Goal: Task Accomplishment & Management: Use online tool/utility

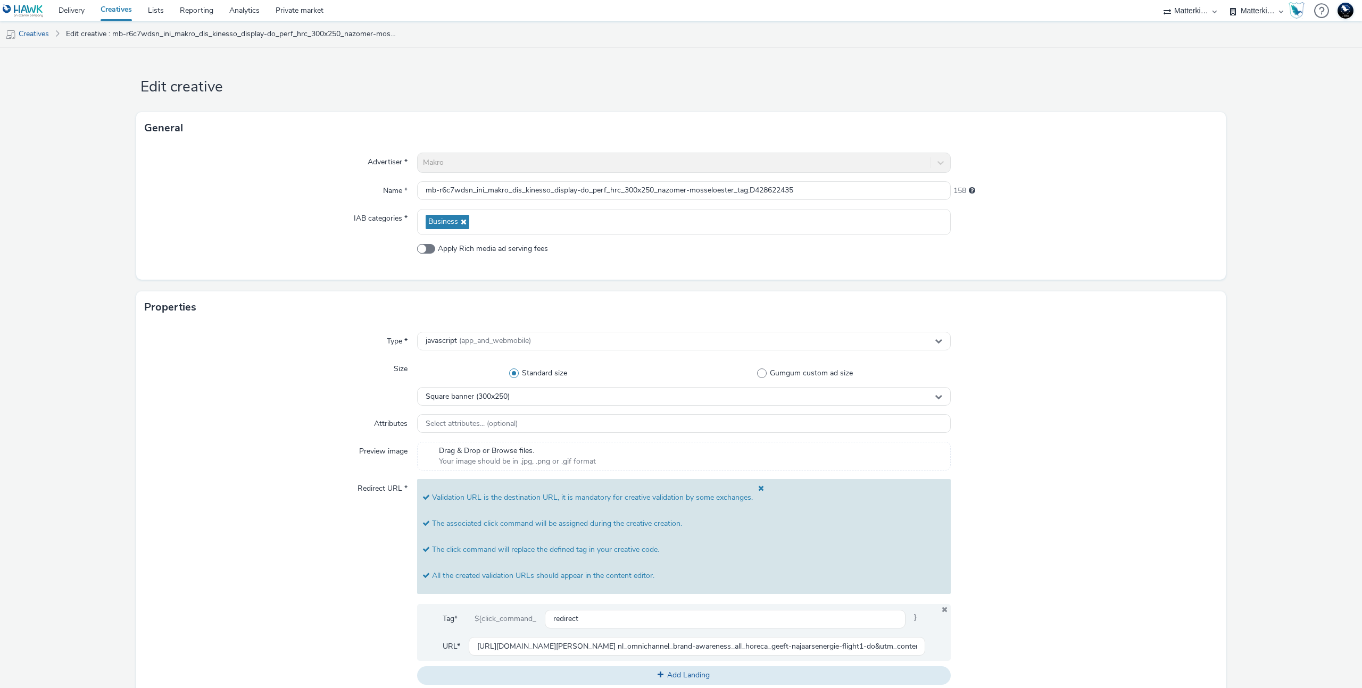
select select "d84d6561-18f3-4a65-9ed0-42618f513f94"
select select "dcm"
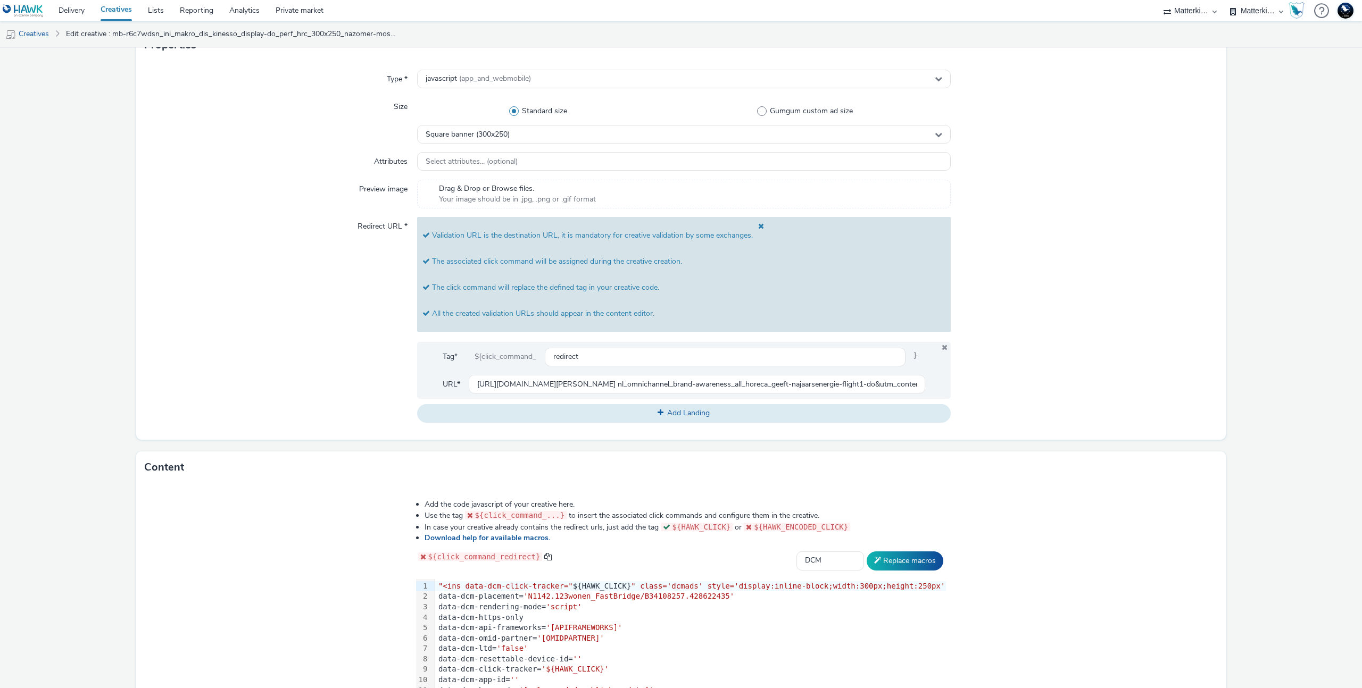
scroll to position [249, 0]
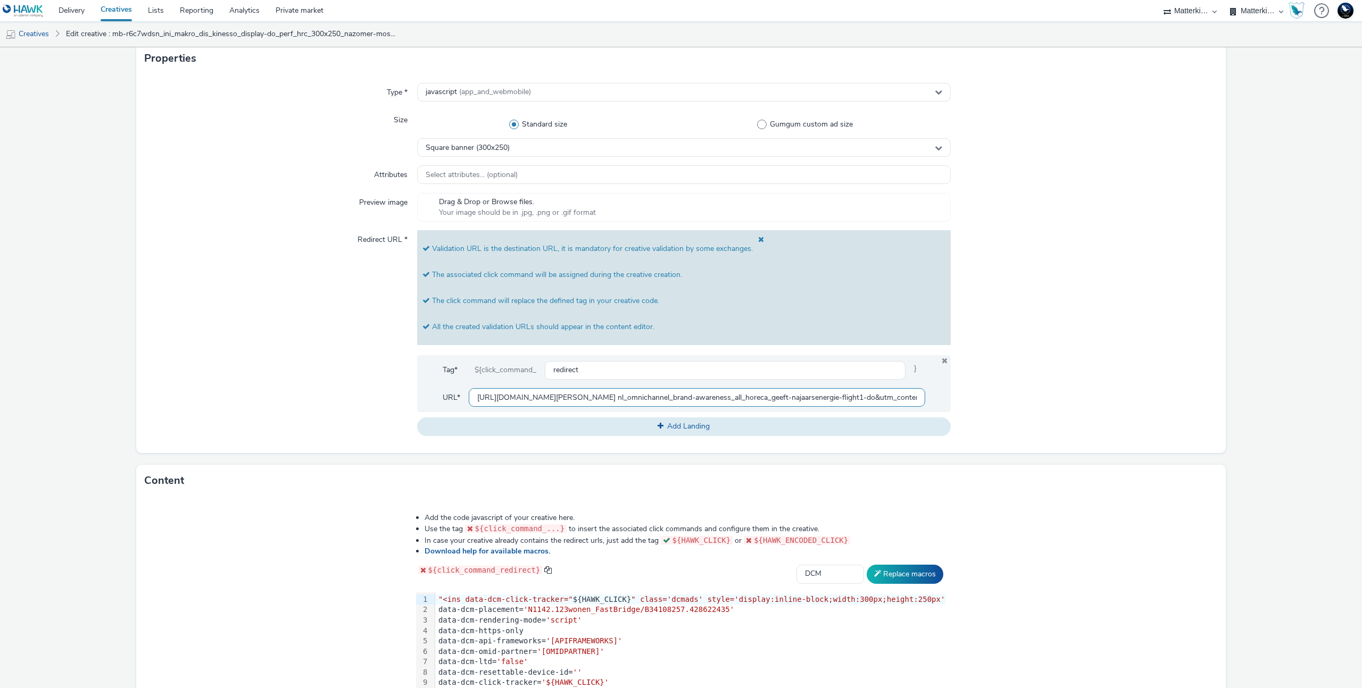
click at [662, 396] on input "https://producten.makro.nl/shop/category/vers/vis-schaaldieren/schaal-schelpdie…" at bounding box center [697, 397] width 456 height 19
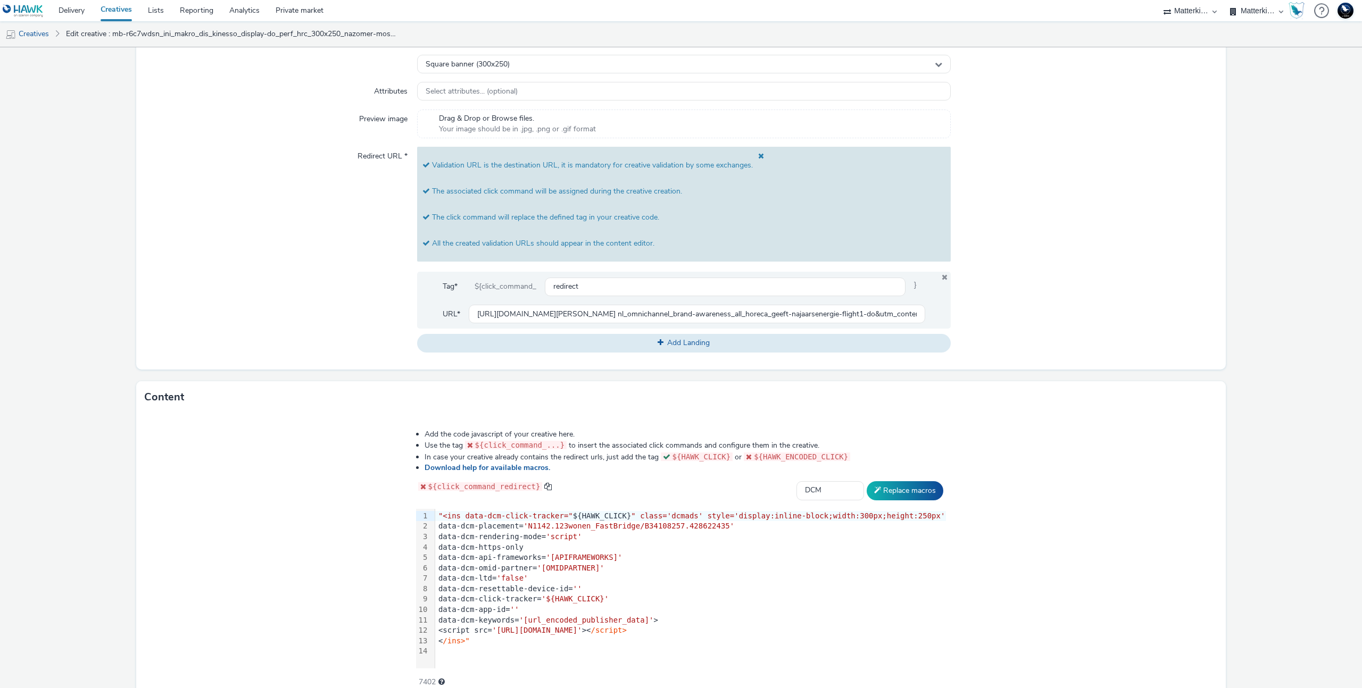
click at [488, 410] on div "Content" at bounding box center [680, 397] width 1089 height 32
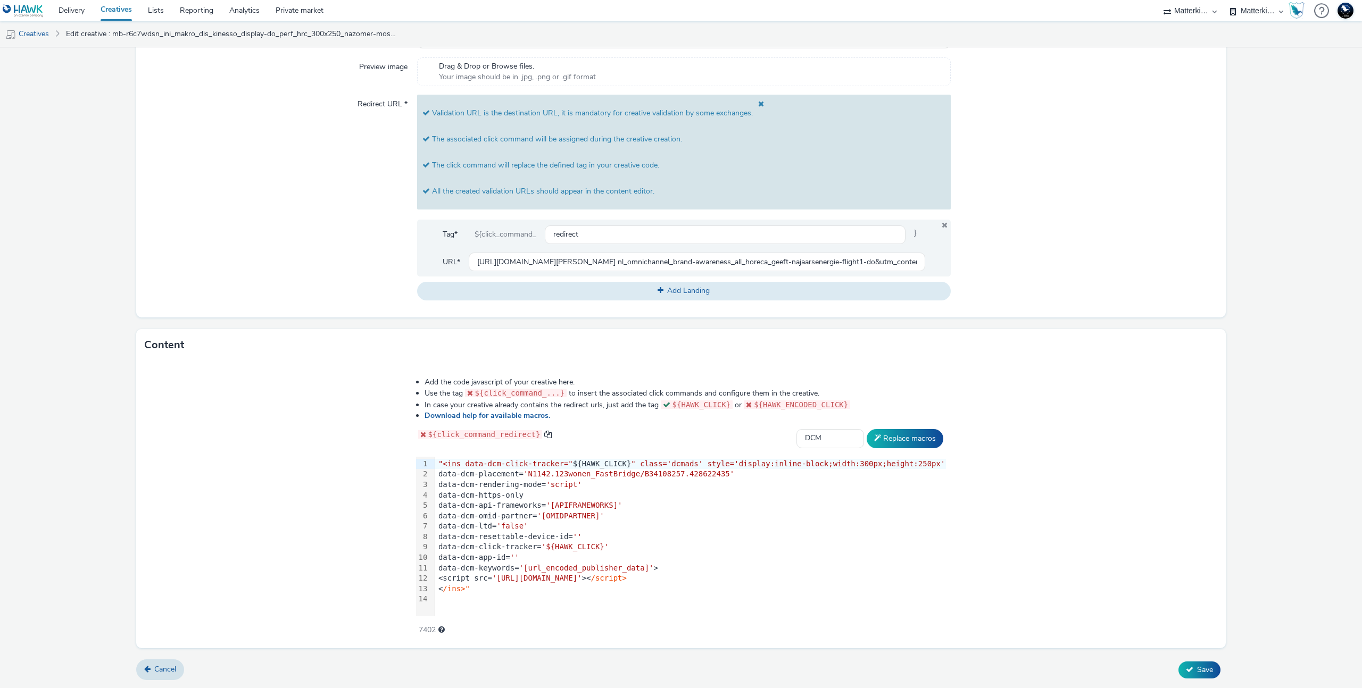
scroll to position [358, 0]
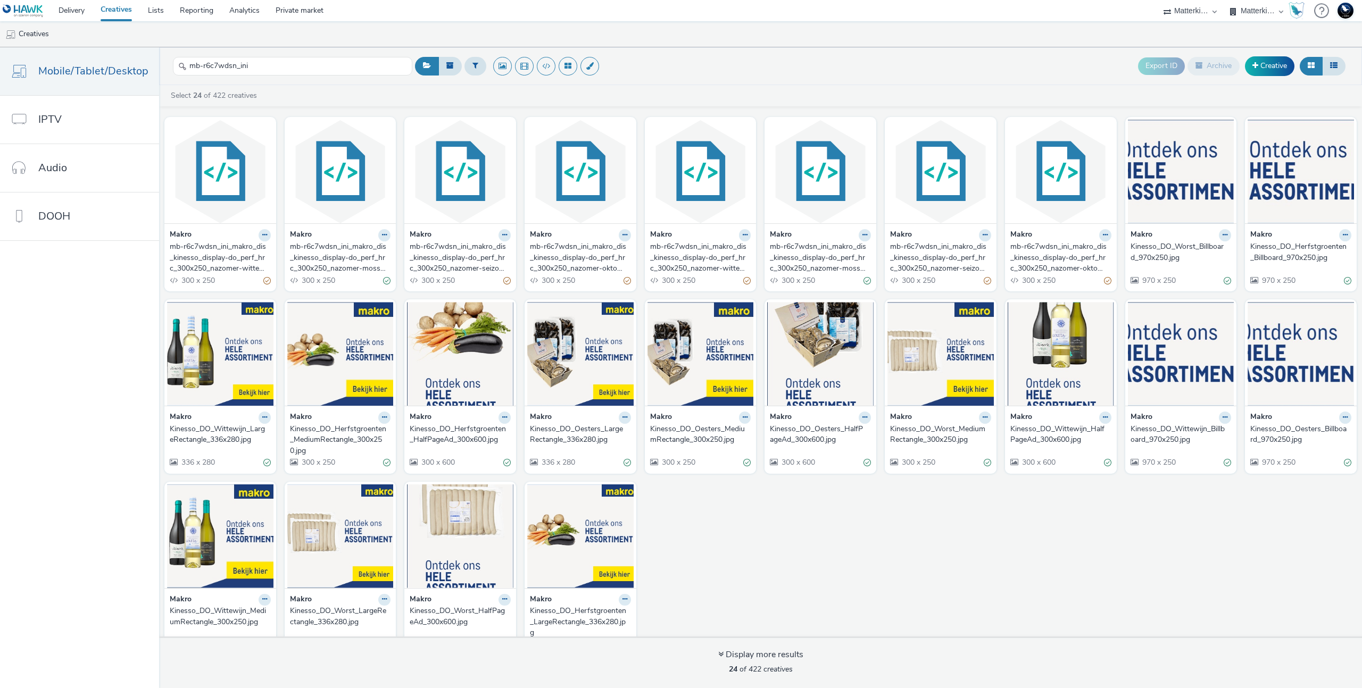
select select "d84d6561-18f3-4a65-9ed0-42618f513f94"
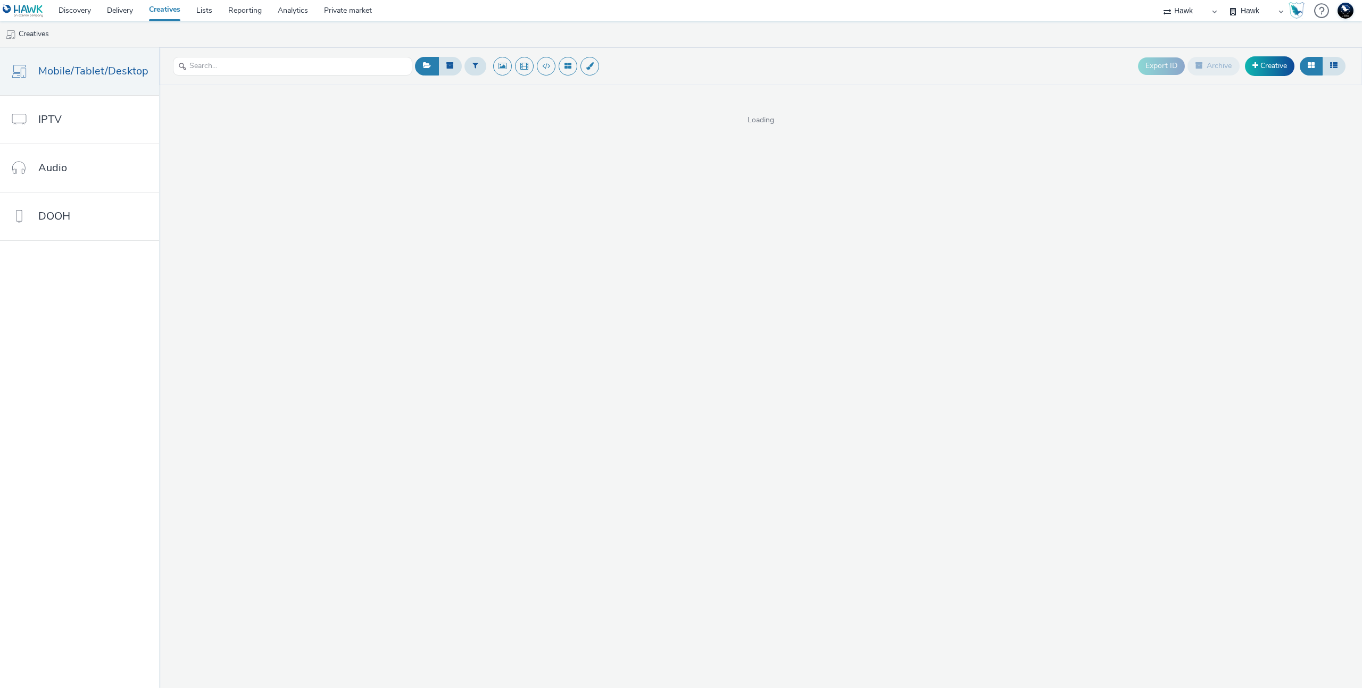
select select "11a7df10-284f-415c-b52a-427acf4c31ae"
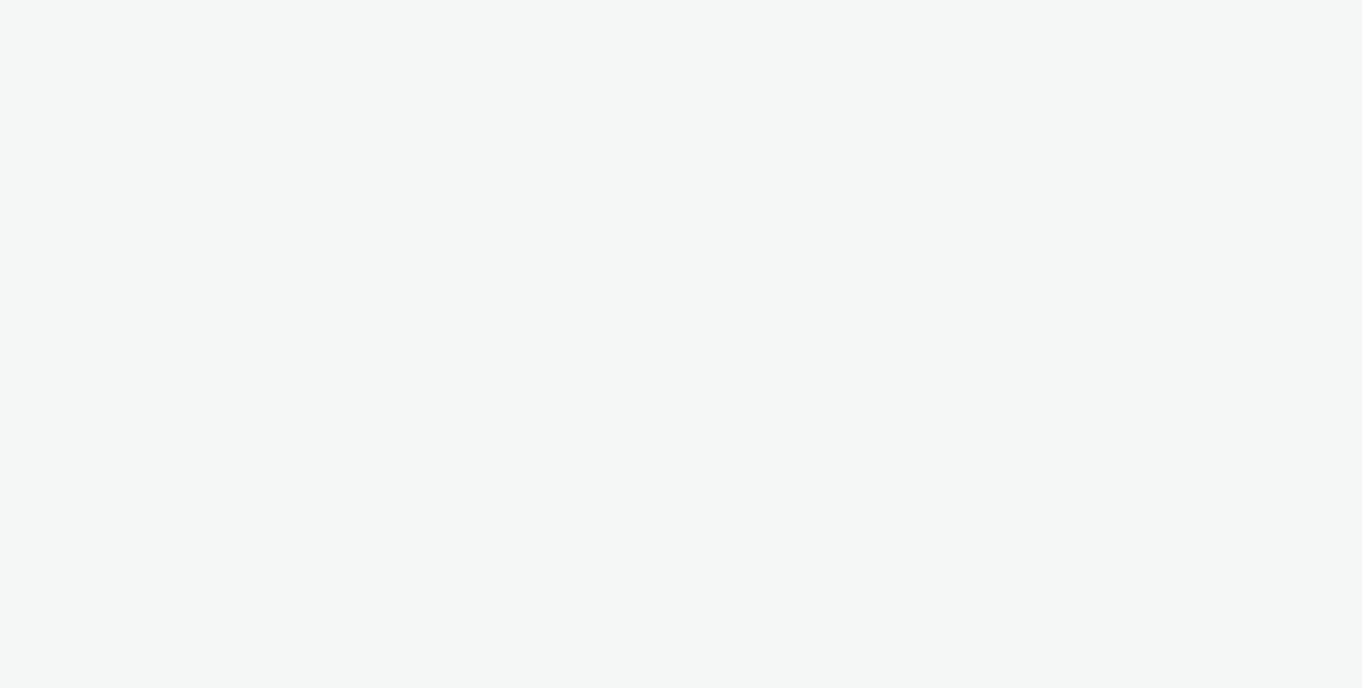
select select "11a7df10-284f-415c-b52a-427acf4c31ae"
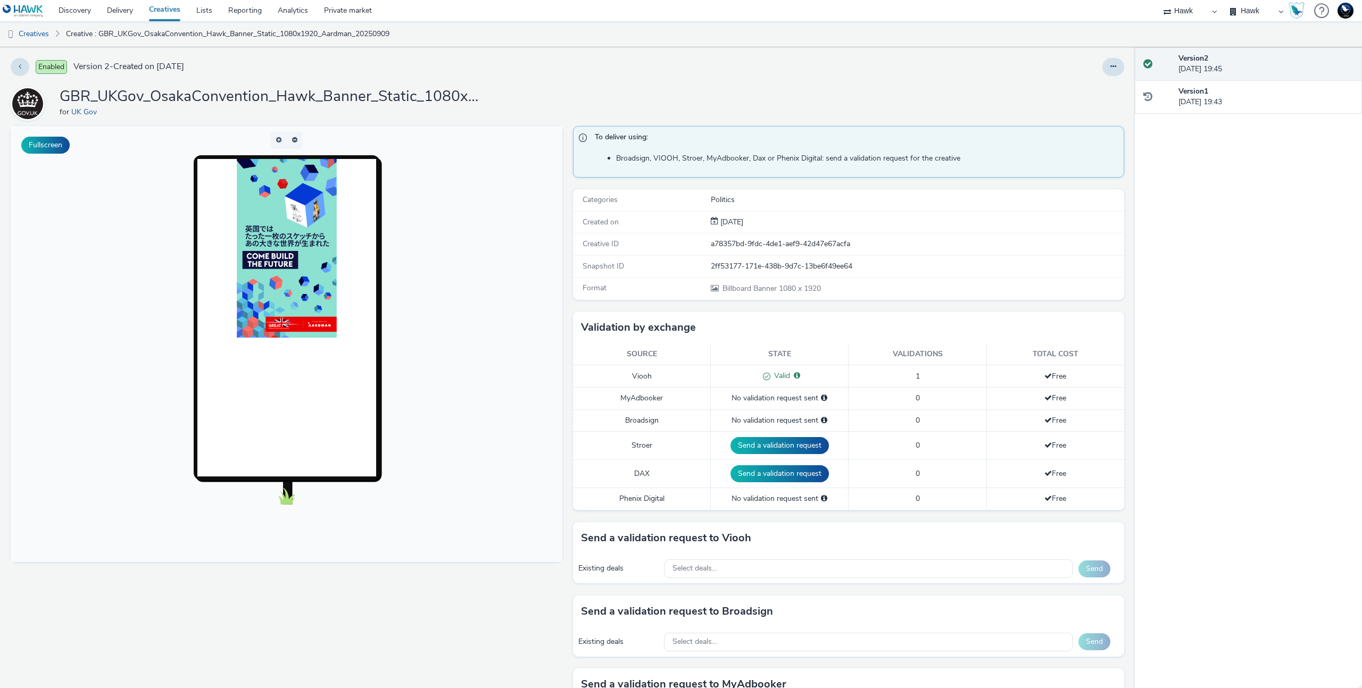
click at [308, 277] on img at bounding box center [286, 248] width 100 height 179
click at [287, 211] on img at bounding box center [286, 248] width 100 height 179
click at [262, 305] on img at bounding box center [286, 248] width 100 height 179
click at [32, 141] on button "Fullscreen" at bounding box center [45, 145] width 48 height 17
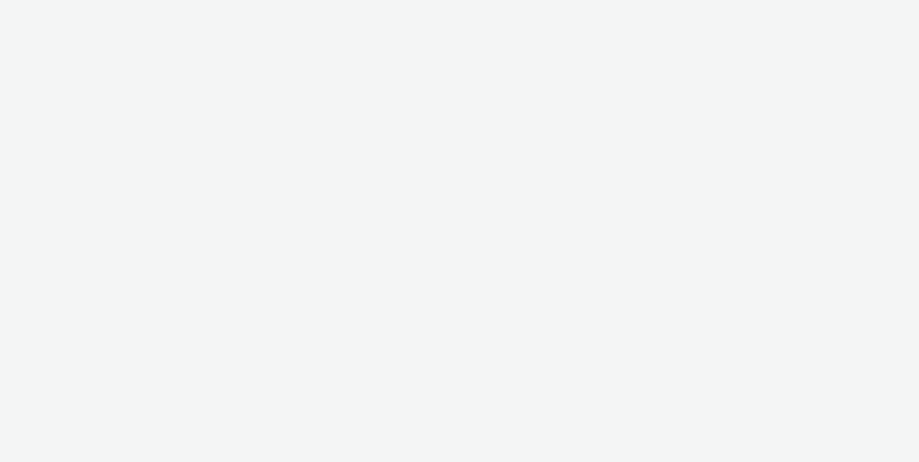
select select "11a7df10-284f-415c-b52a-427acf4c31ae"
select select "d84d6561-18f3-4a65-9ed0-42618f513f94"
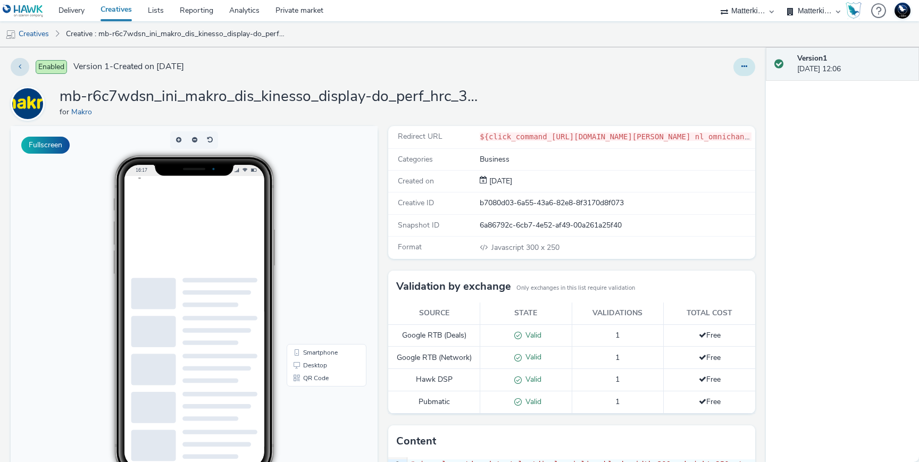
click at [744, 69] on icon at bounding box center [744, 66] width 6 height 7
click at [728, 82] on link "Edit" at bounding box center [715, 88] width 80 height 21
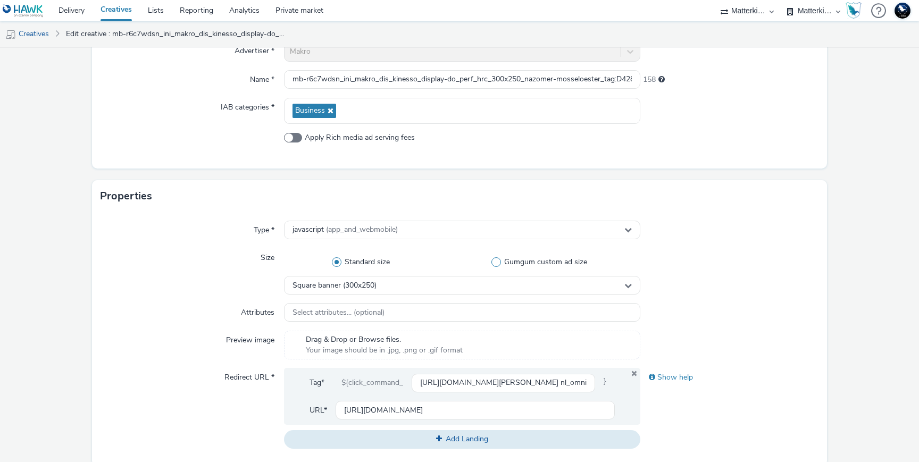
scroll to position [135, 0]
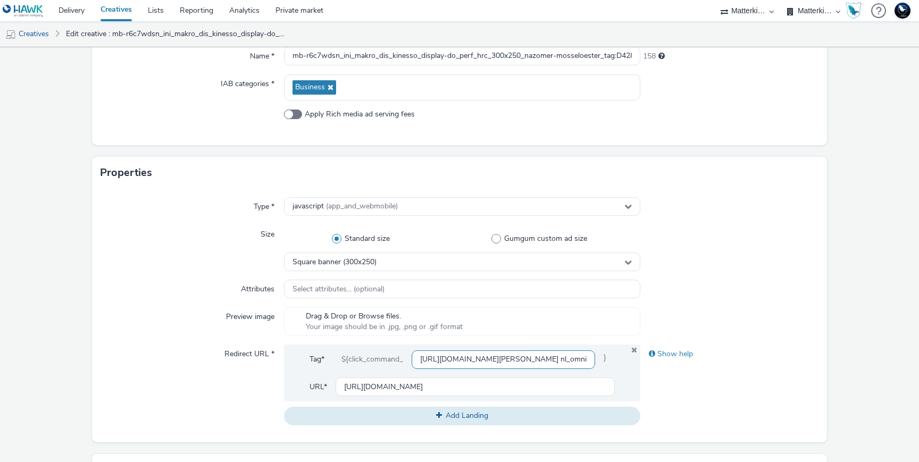
click at [455, 356] on input "https://producten.makro.nl/shop/category/vers/vis-schaaldieren/schaal-schelpdie…" at bounding box center [503, 359] width 183 height 19
click at [442, 390] on input "https://producten.makro.nl" at bounding box center [475, 387] width 279 height 19
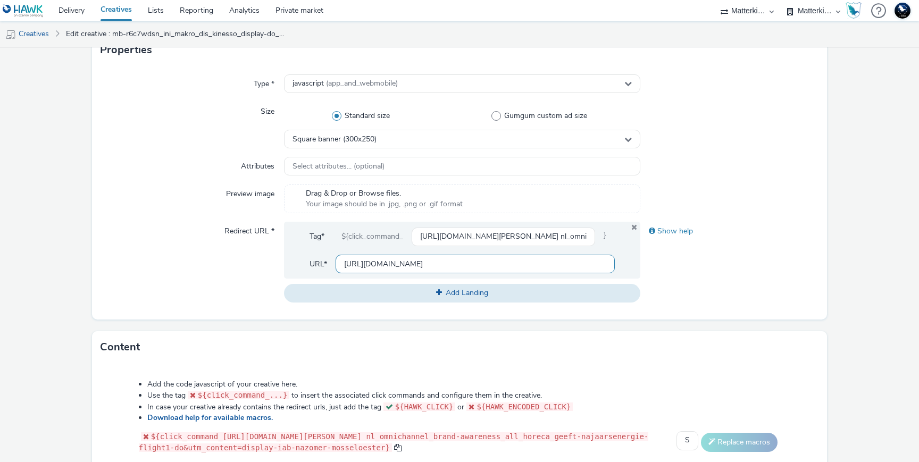
scroll to position [265, 0]
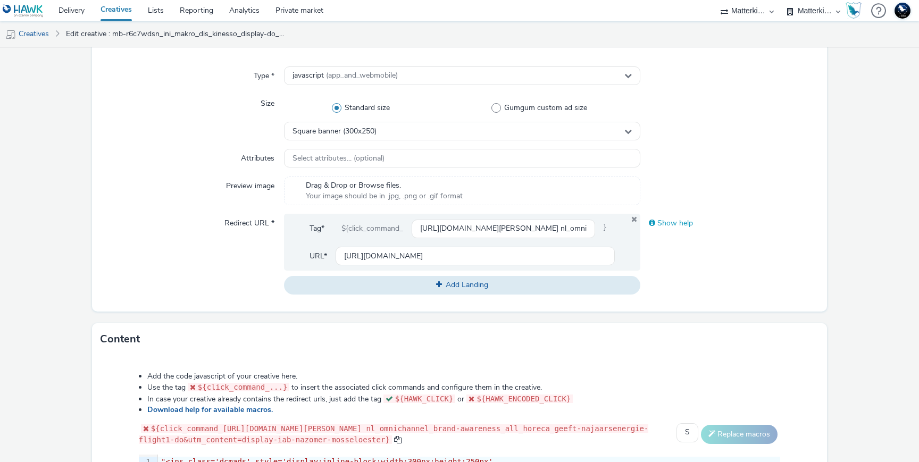
click at [669, 224] on div "Show help" at bounding box center [729, 223] width 178 height 19
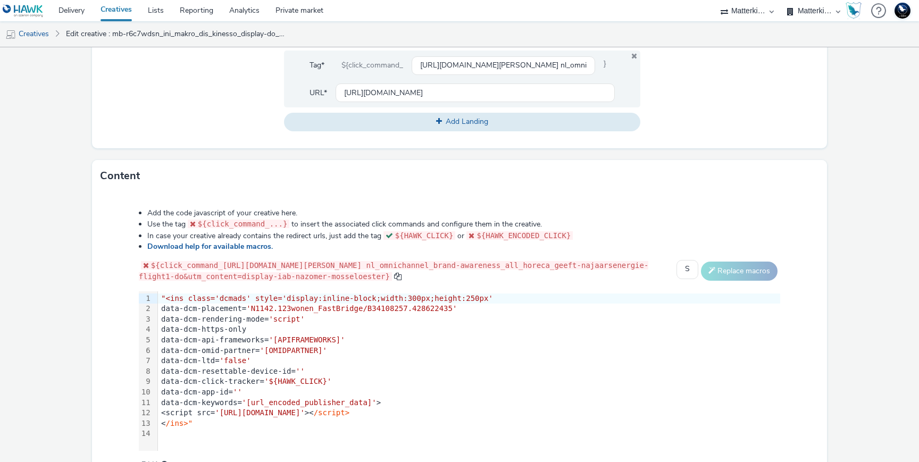
scroll to position [563, 0]
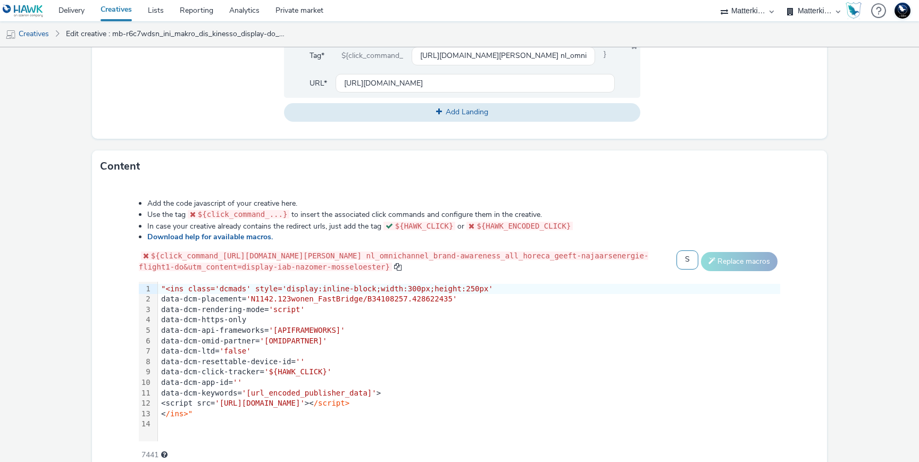
click at [696, 260] on select "Select adserver Sizmek DCM Adform Sting" at bounding box center [687, 259] width 22 height 19
select select "dcm"
click at [681, 250] on select "Select adserver Sizmek DCM Adform Sting" at bounding box center [687, 259] width 22 height 19
click at [760, 264] on button "Replace macros" at bounding box center [739, 261] width 77 height 19
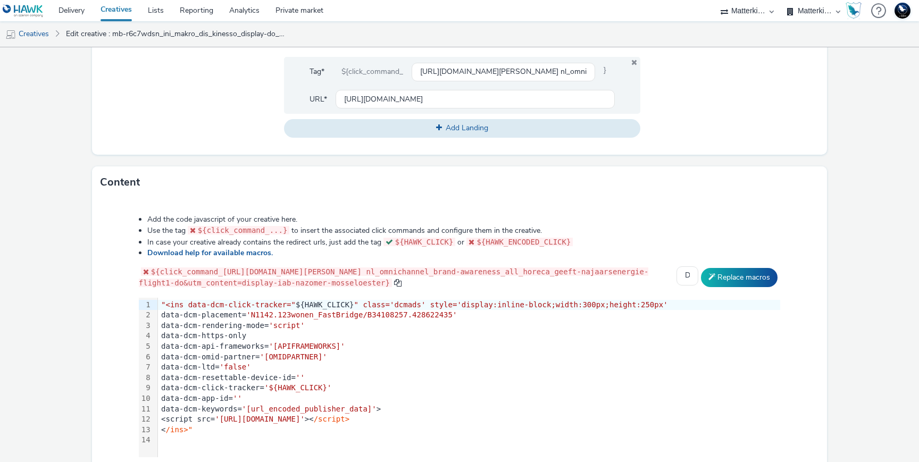
scroll to position [546, 0]
click at [453, 74] on input "https://producten.makro.nl/shop/category/vers/vis-schaaldieren/schaal-schelpdie…" at bounding box center [503, 73] width 183 height 19
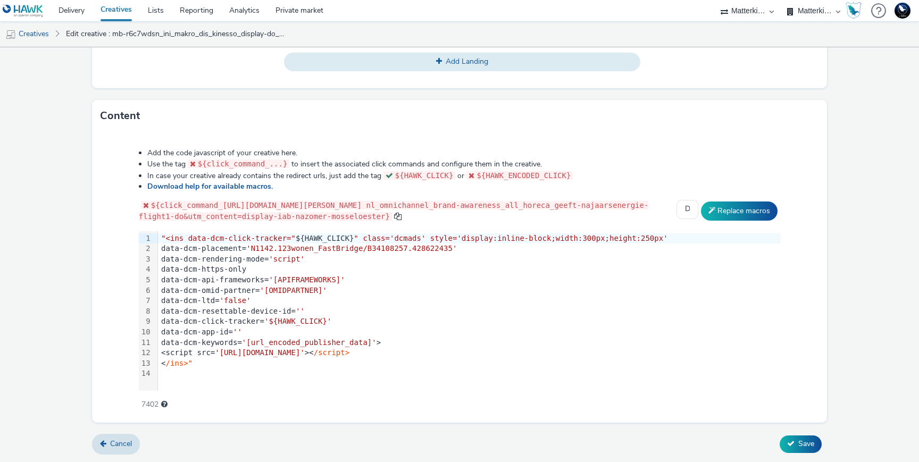
scroll to position [619, 0]
click at [225, 369] on div "< /ins>"" at bounding box center [469, 363] width 622 height 11
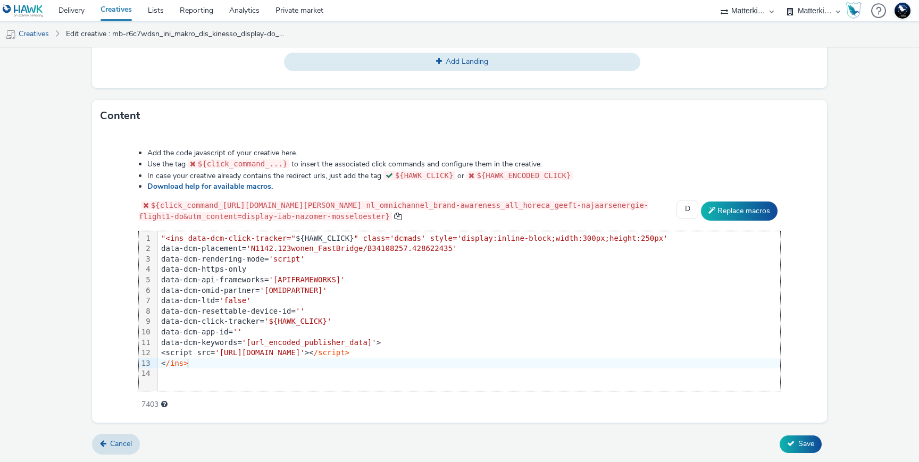
click at [165, 237] on div ""<ins data-dcm-click-tracker=" ${HAWK_CLICK} " class='dcmads' style='display:in…" at bounding box center [469, 238] width 622 height 11
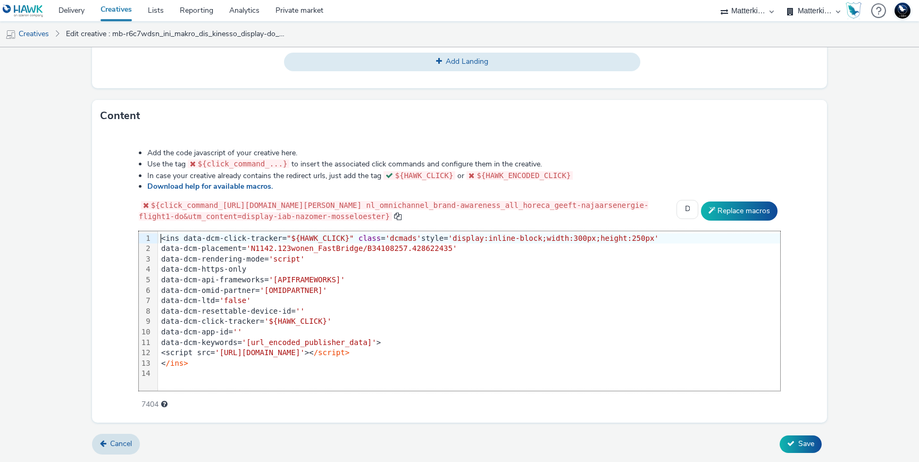
click at [548, 338] on div "data-dcm-app-id= ''" at bounding box center [469, 332] width 622 height 11
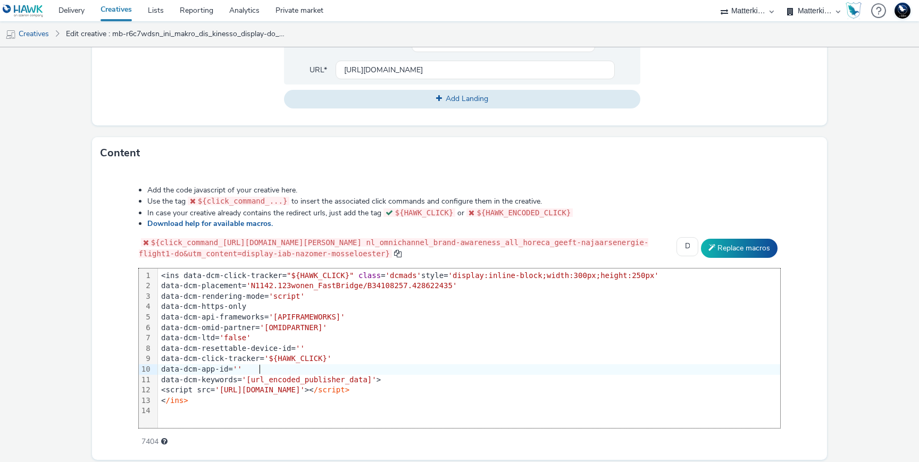
scroll to position [573, 0]
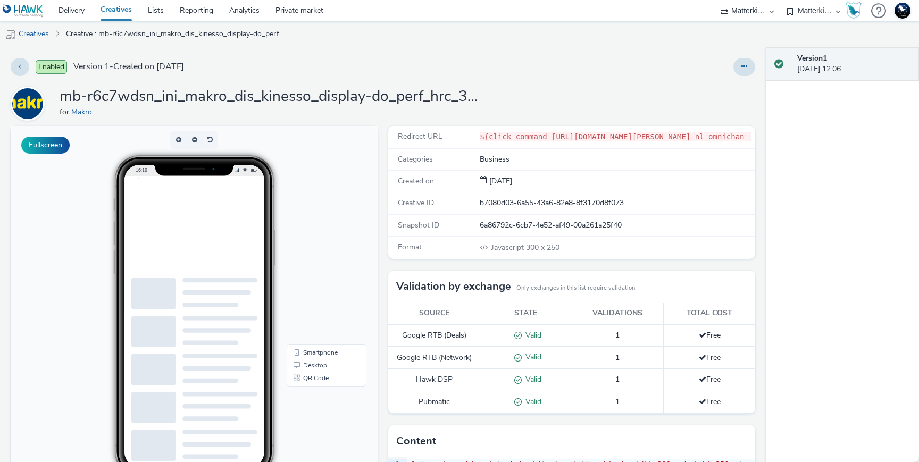
click at [474, 100] on h1 "mb-r6c7wdsn_ini_makro_dis_kinesso_display-do_perf_hrc_300x250_nazomer-mosseloes…" at bounding box center [272, 97] width 425 height 20
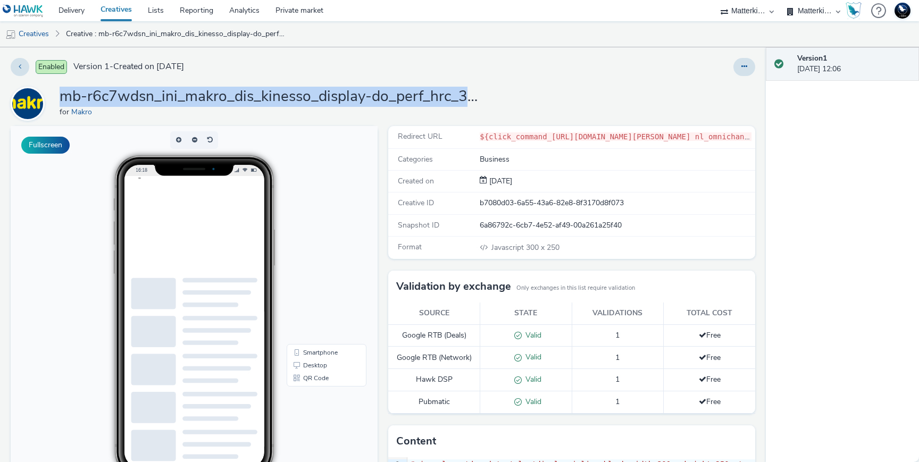
click at [474, 100] on h1 "mb-r6c7wdsn_ini_makro_dis_kinesso_display-do_perf_hrc_300x250_nazomer-mosseloes…" at bounding box center [272, 97] width 425 height 20
click at [752, 68] on button at bounding box center [744, 67] width 22 height 18
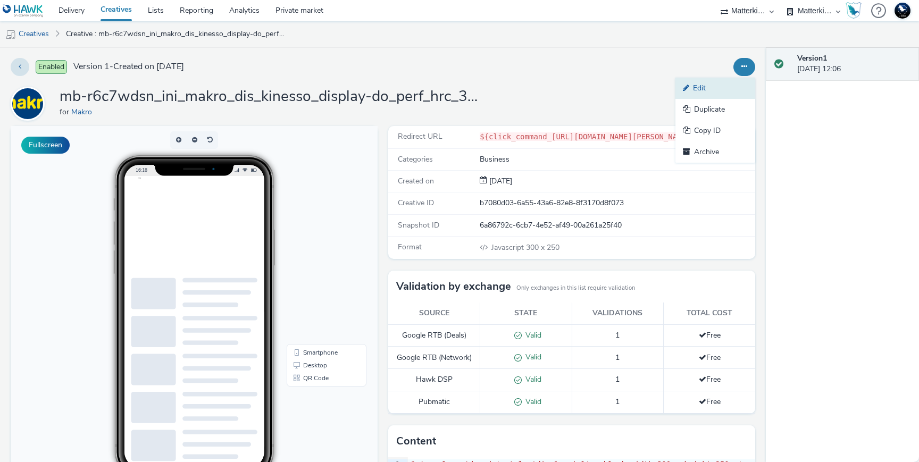
click at [739, 88] on link "Edit" at bounding box center [715, 88] width 80 height 21
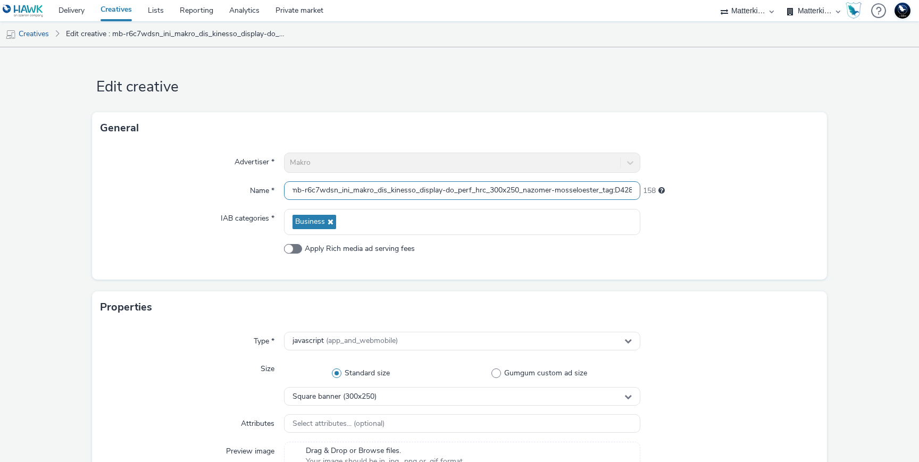
scroll to position [0, 31]
drag, startPoint x: 531, startPoint y: 194, endPoint x: 766, endPoint y: 186, distance: 234.7
click at [766, 186] on div "Name * mb-r6c7wdsn_ini_makro_dis_kinesso_display-do_perf_hrc_300x250_nazomer-mo…" at bounding box center [460, 190] width 718 height 19
click at [747, 193] on div "158" at bounding box center [729, 188] width 178 height 15
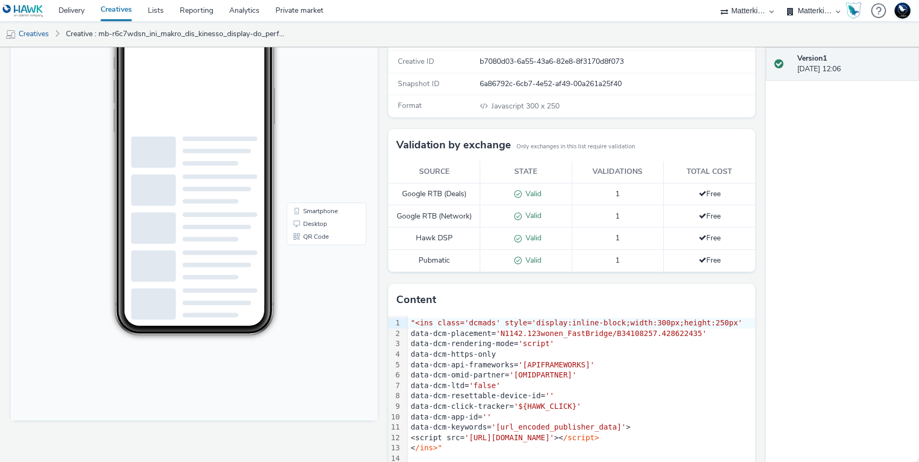
scroll to position [137, 0]
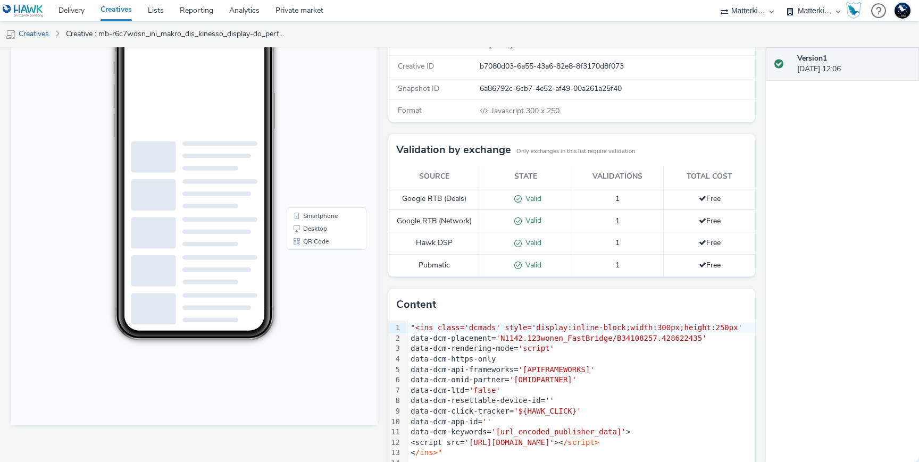
click at [449, 374] on div "data-dcm-api-frameworks= '[APIFRAMEWORKS]'" at bounding box center [581, 370] width 348 height 11
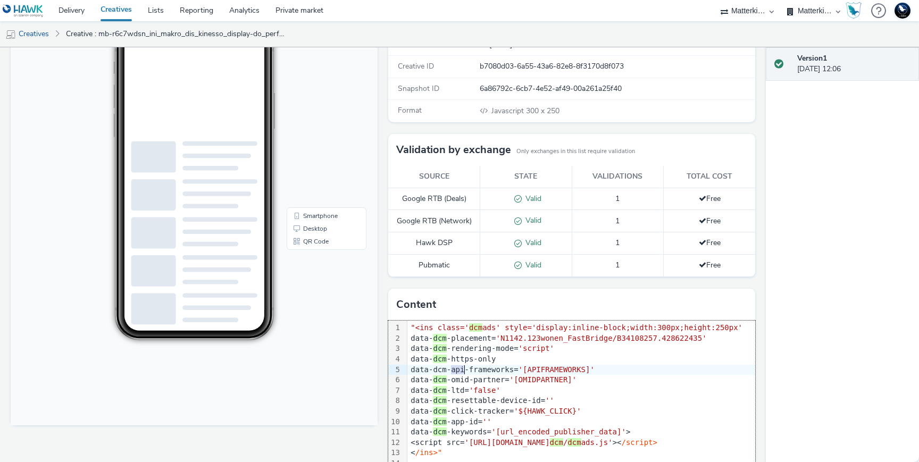
click at [449, 374] on div "data-dcm-api-frameworks= '[APIFRAMEWORKS]'" at bounding box center [581, 370] width 348 height 11
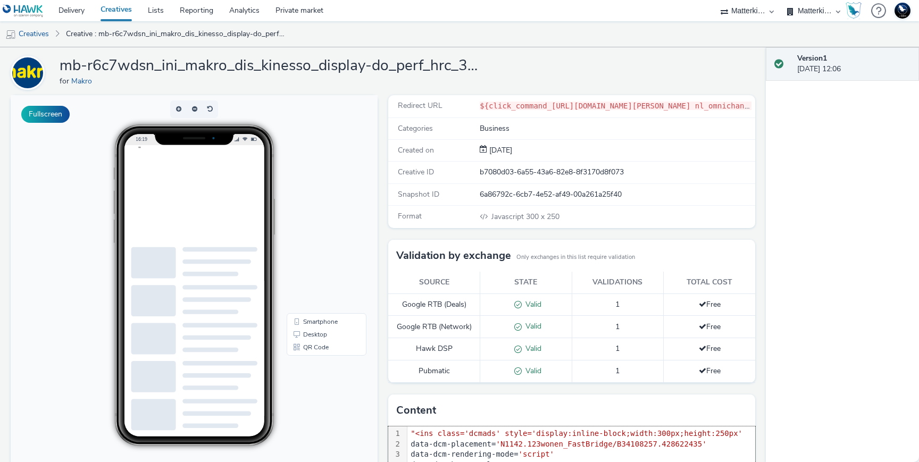
scroll to position [0, 0]
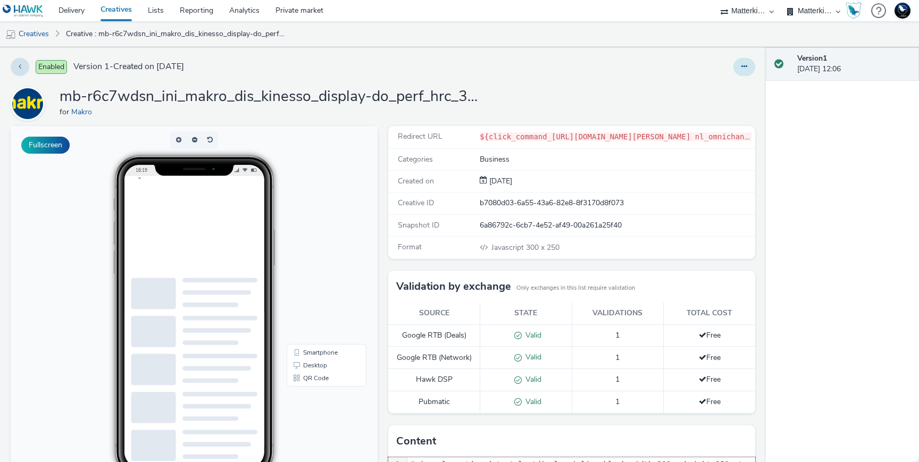
click at [746, 65] on icon at bounding box center [744, 66] width 6 height 7
click at [711, 89] on link "Edit" at bounding box center [715, 88] width 80 height 21
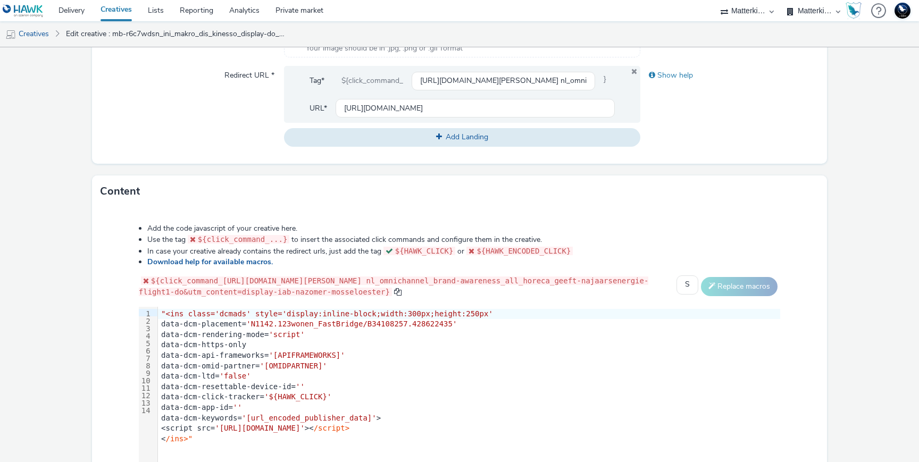
scroll to position [498, 0]
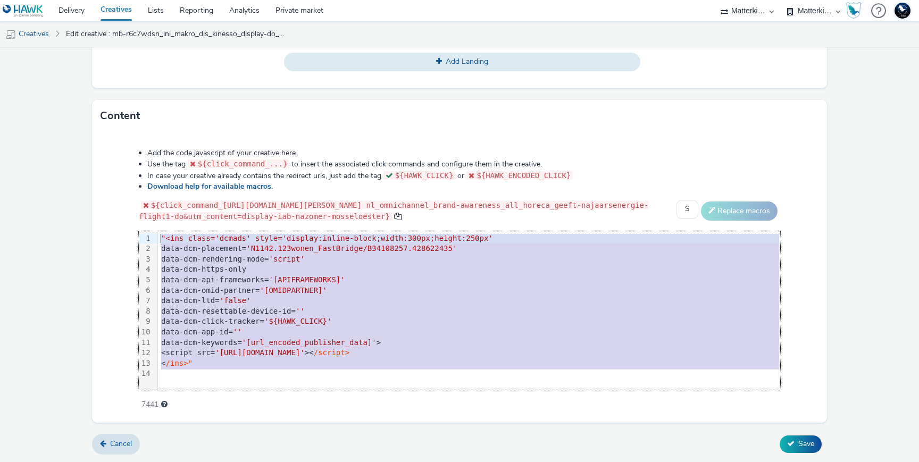
drag, startPoint x: 253, startPoint y: 372, endPoint x: 92, endPoint y: 228, distance: 216.2
click at [92, 228] on div "Add the code javascript of your creative here. Use the tag ${click_command_...}…" at bounding box center [459, 277] width 735 height 291
copy div ""<ins class='dcmads' style='display:inline-block;width:300px;height:250px' data…"
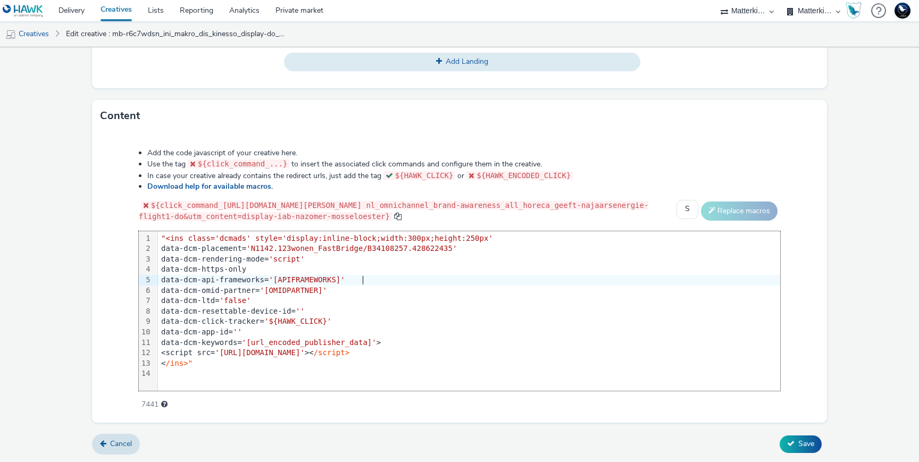
click at [518, 284] on div "data-dcm-api-frameworks= '[APIFRAMEWORKS]'" at bounding box center [469, 280] width 622 height 11
click at [260, 391] on div "99 1 2 3 4 5 6 7 8 9 10 11 12 13 14 › "<ins class='dcmads' style='display:inlin…" at bounding box center [459, 311] width 641 height 160
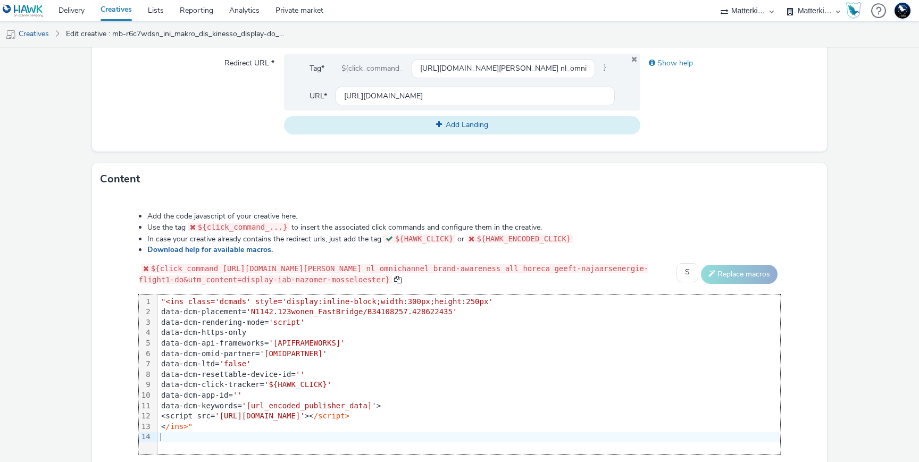
scroll to position [427, 0]
click at [461, 94] on input "https://producten.makro.nl" at bounding box center [475, 95] width 279 height 19
click at [473, 191] on div "Content" at bounding box center [459, 178] width 735 height 32
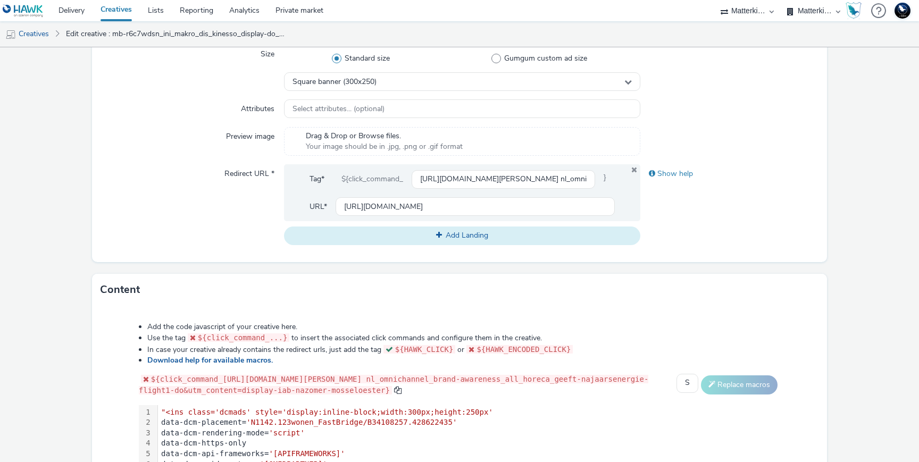
scroll to position [0, 0]
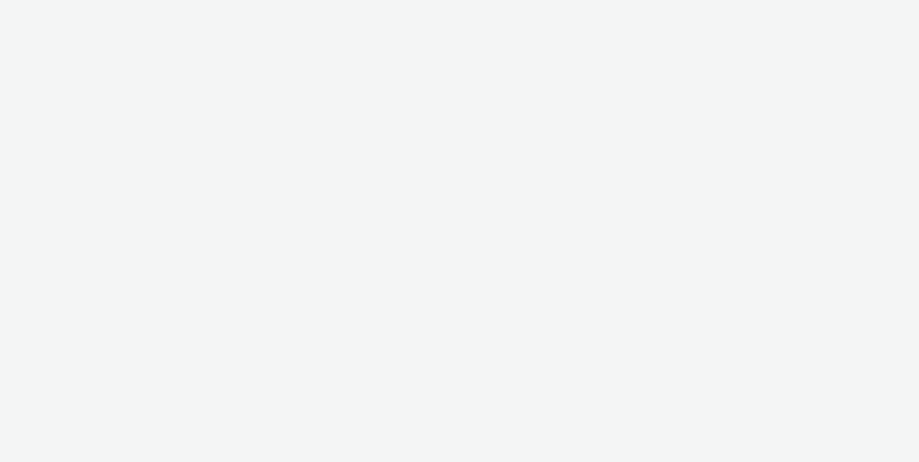
select select "d84d6561-18f3-4a65-9ed0-42618f513f94"
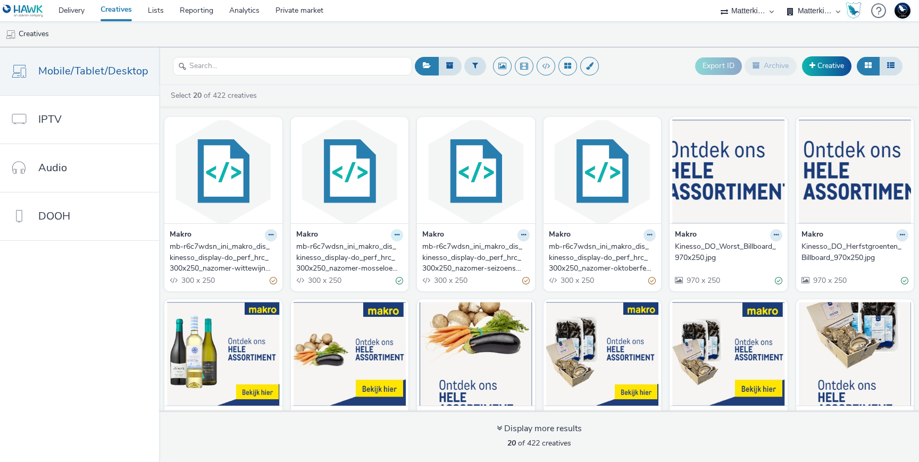
click at [391, 235] on button at bounding box center [397, 235] width 12 height 12
click at [391, 234] on button at bounding box center [397, 235] width 12 height 12
click at [256, 257] on div "mb-r6c7wdsn_ini_makro_dis_kinesso_display-do_perf_hrc_300x250_nazomer-wittewijn…" at bounding box center [221, 257] width 103 height 32
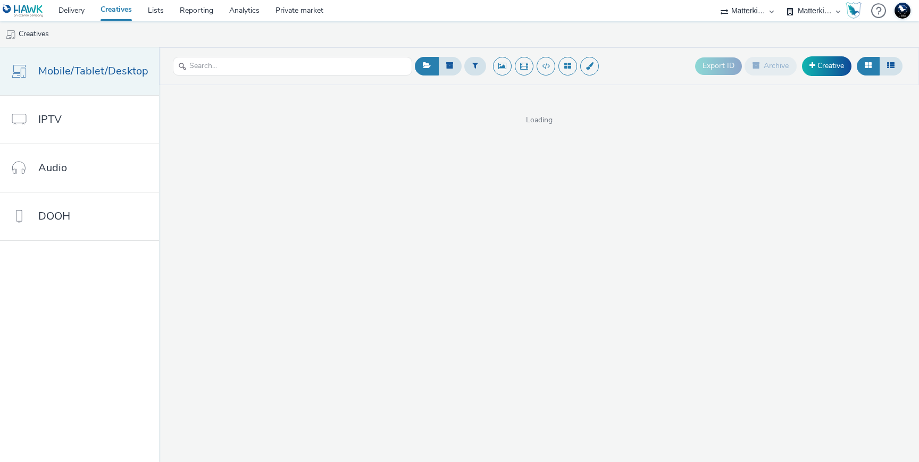
click at [74, 79] on link "Mobile/Tablet/Desktop" at bounding box center [79, 71] width 159 height 48
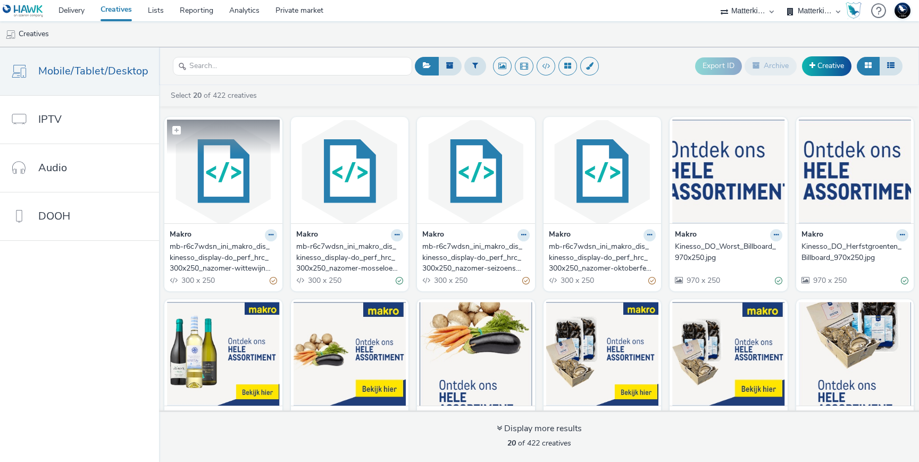
click at [221, 147] on figcaption at bounding box center [223, 137] width 113 height 34
click at [270, 235] on icon at bounding box center [271, 235] width 5 height 6
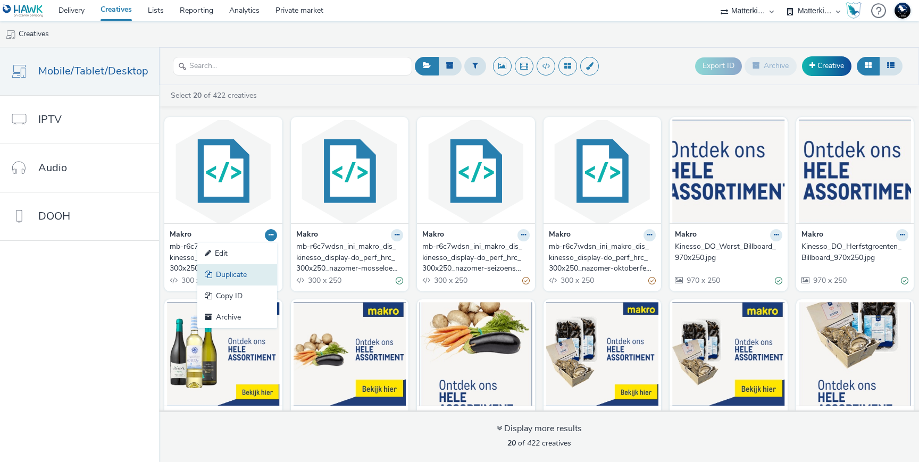
click at [246, 274] on link "Duplicate" at bounding box center [237, 274] width 80 height 21
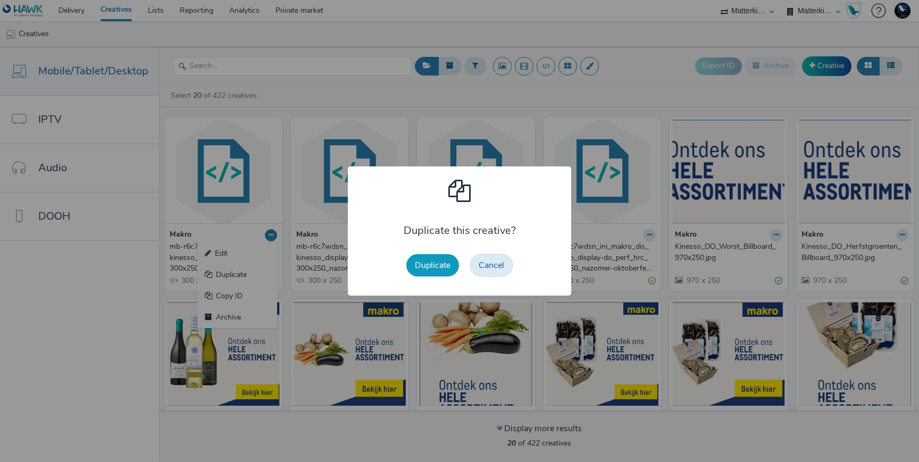
click at [439, 260] on button "Duplicate" at bounding box center [432, 265] width 53 height 22
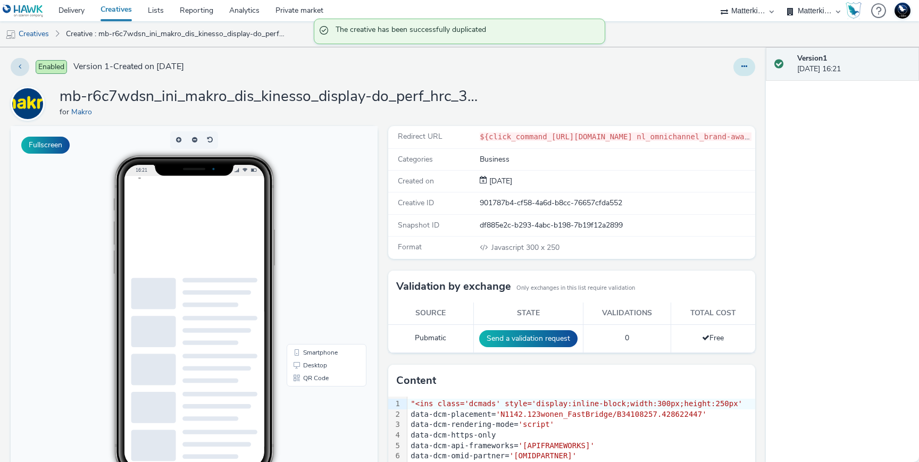
click at [746, 58] on button at bounding box center [744, 67] width 22 height 18
click at [737, 81] on link "Edit" at bounding box center [715, 88] width 80 height 21
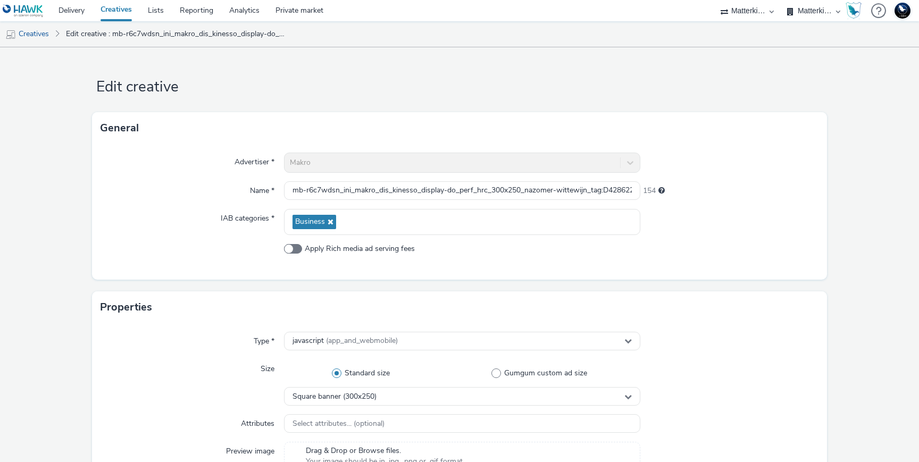
click at [382, 162] on div "Makro" at bounding box center [462, 163] width 356 height 20
click at [562, 236] on div "Advertiser * Makro Name * mb-r6c7wdsn_ini_makro_dis_kinesso_display-do_perf_hrc…" at bounding box center [459, 212] width 735 height 136
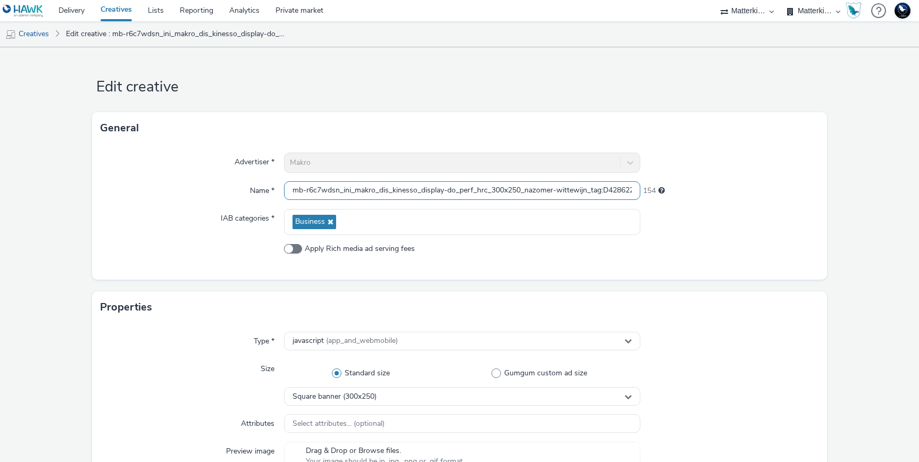
drag, startPoint x: 520, startPoint y: 190, endPoint x: 170, endPoint y: 167, distance: 350.2
click at [170, 167] on div "Advertiser * Makro Name * mb-r6c7wdsn_ini_makro_dis_kinesso_display-do_perf_hrc…" at bounding box center [459, 212] width 735 height 136
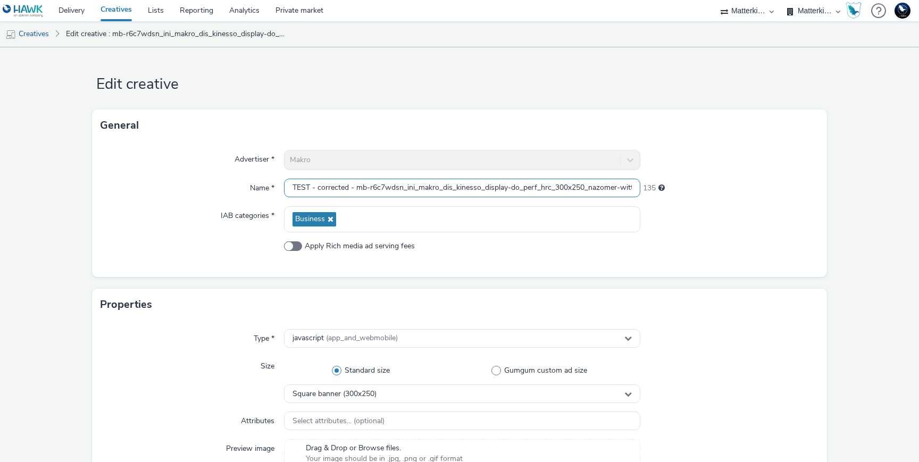
scroll to position [0, 103]
drag, startPoint x: 355, startPoint y: 187, endPoint x: 817, endPoint y: 255, distance: 467.7
click at [817, 255] on div "Advertiser * Makro Name * TEST - corrected - mb-r6c7wdsn_ini_makro_dis_kinesso_…" at bounding box center [459, 209] width 735 height 136
type input "TEST - corrected - Makro"
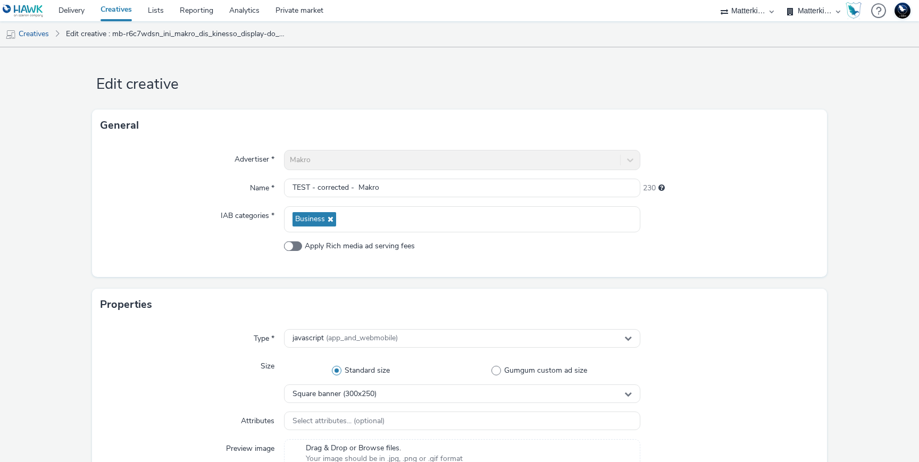
click at [539, 320] on div "Properties" at bounding box center [459, 305] width 735 height 32
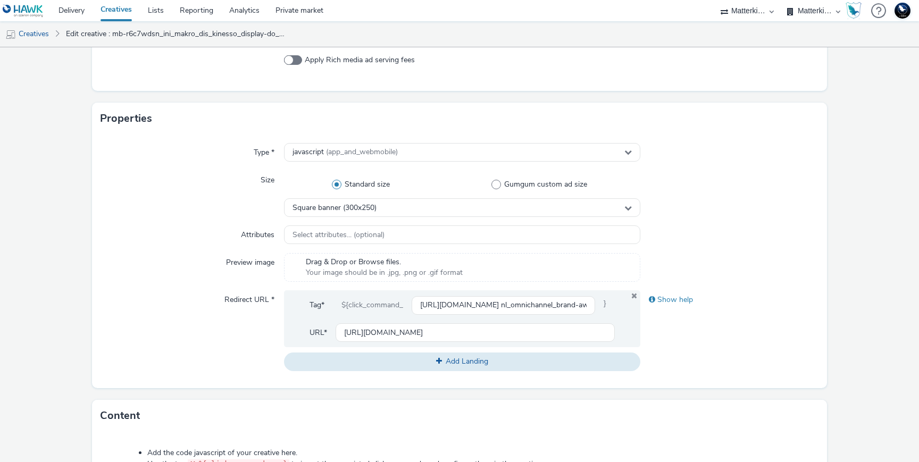
scroll to position [188, 0]
click at [467, 306] on input "https://producten.makro.nl/shop/category/food/dranken/wijn/wit?utm_source=paid&…" at bounding box center [503, 306] width 183 height 19
type input "w"
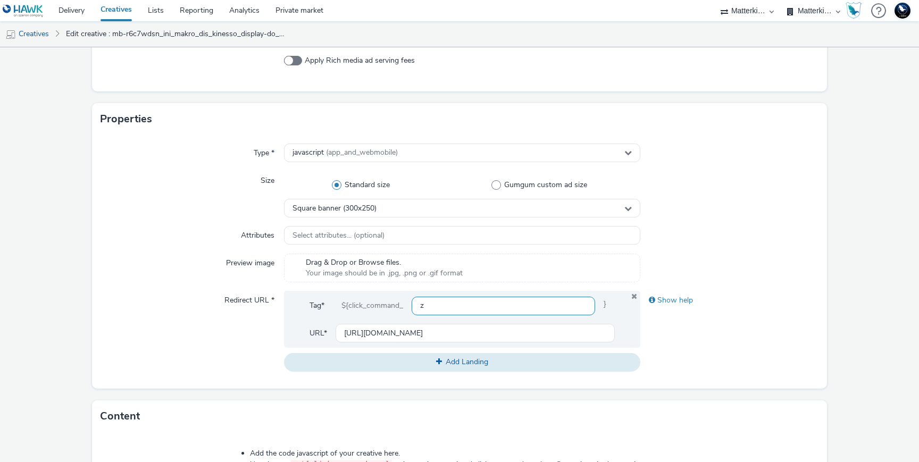
type input "z"
click at [600, 316] on div "Tag* ${click_command_ z }" at bounding box center [462, 310] width 305 height 28
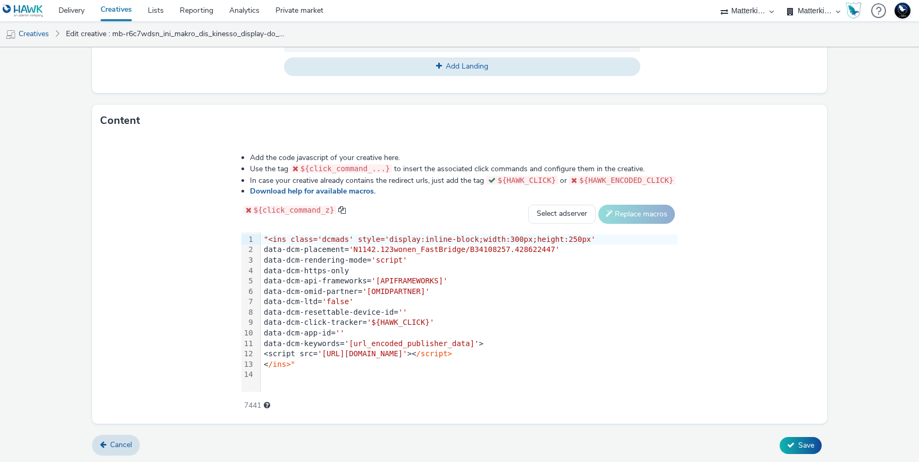
click at [124, 425] on form "Edit creative General Advertiser * Makro Name * TEST - corrected - Makro 230 IA…" at bounding box center [459, 13] width 919 height 900
click at [115, 444] on span "Cancel" at bounding box center [121, 445] width 22 height 10
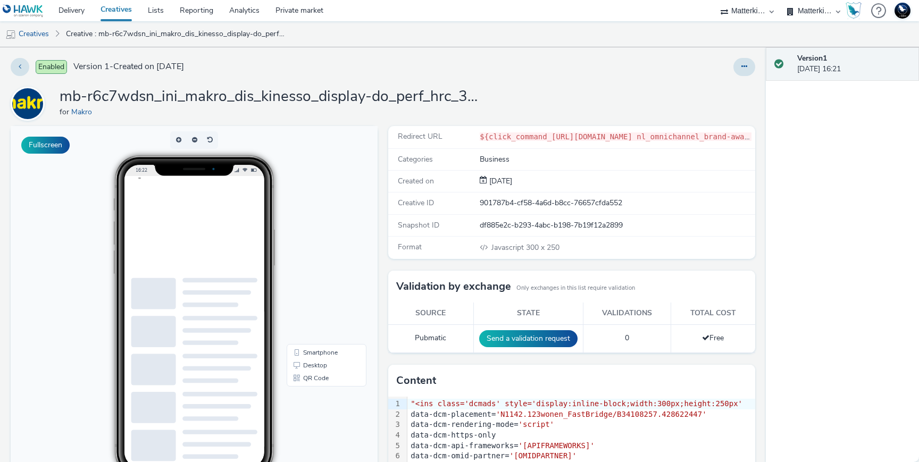
click at [736, 74] on div at bounding box center [744, 67] width 22 height 18
click at [741, 65] on icon at bounding box center [744, 66] width 6 height 7
click at [744, 83] on link "Edit" at bounding box center [715, 88] width 80 height 21
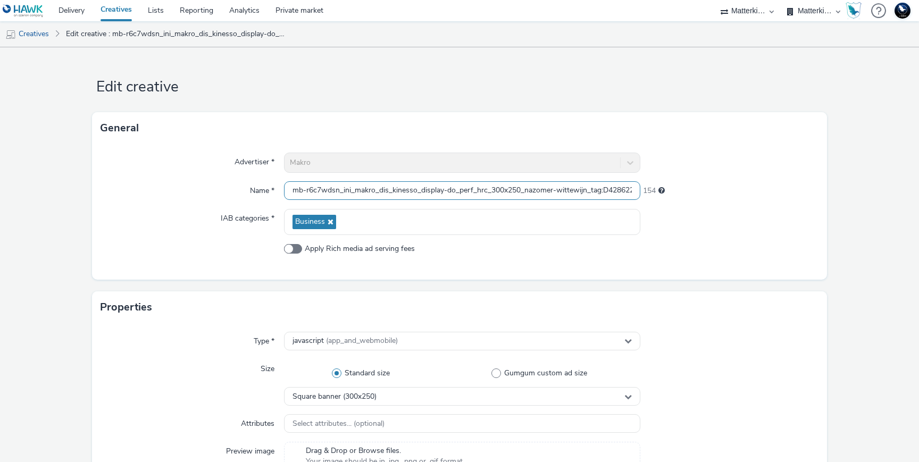
click at [362, 194] on input "mb-r6c7wdsn_ini_makro_dis_kinesso_display-do_perf_hrc_300x250_nazomer-wittewijn…" at bounding box center [462, 190] width 356 height 19
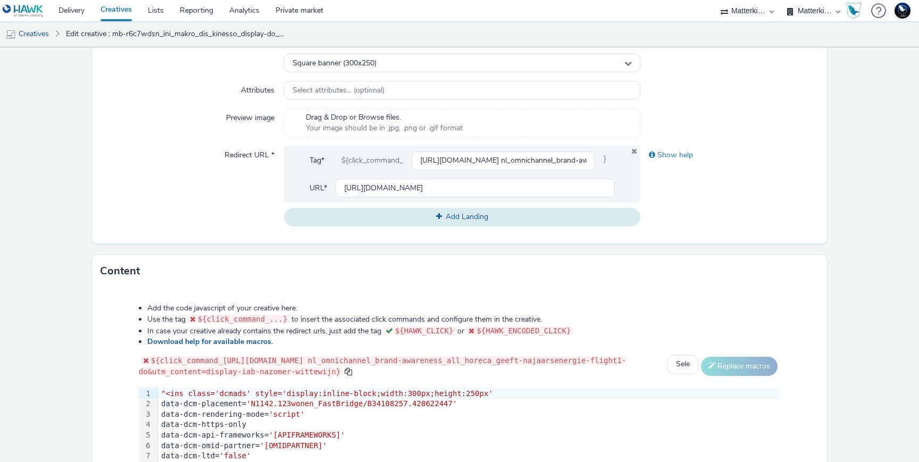
scroll to position [335, 0]
type input "Test - corrected - Makro"
click at [454, 165] on input "https://producten.makro.nl/shop/category/food/dranken/wijn/wit?utm_source=paid&…" at bounding box center [503, 160] width 183 height 19
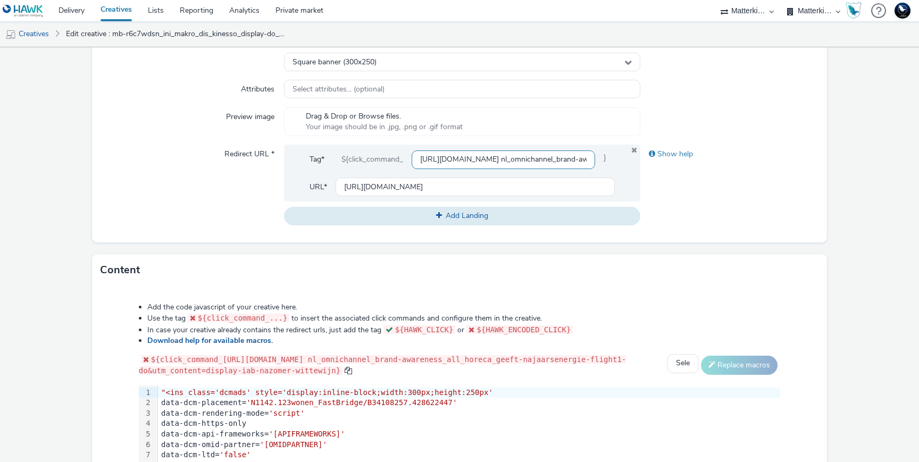
click at [454, 165] on input "https://producten.makro.nl/shop/category/food/dranken/wijn/wit?utm_source=paid&…" at bounding box center [503, 160] width 183 height 19
click at [442, 188] on input "https://producten.makro.nl" at bounding box center [475, 187] width 279 height 19
paste input "/shop/category/food/dranken/wijn/wit?utm_source=paid&utm_medium=azerion-display…"
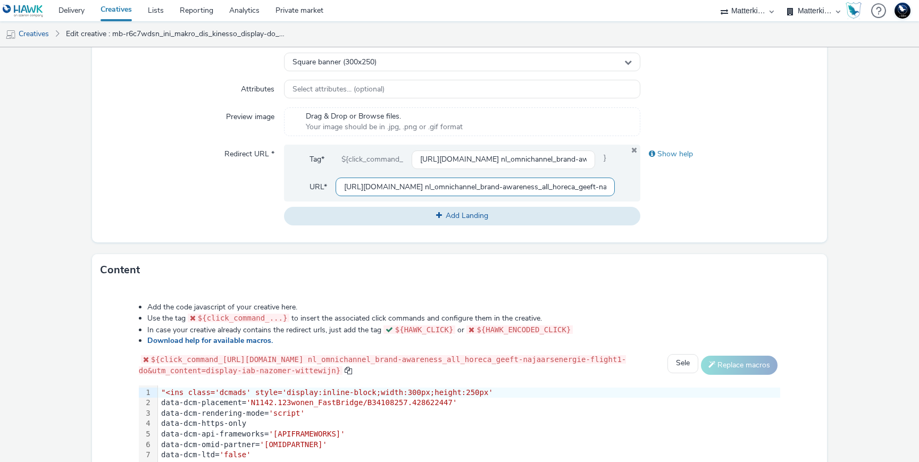
scroll to position [0, 586]
click at [522, 193] on input "https://producten.makro.nl/shop/category/food/dranken/wijn/wit?utm_source=paid&…" at bounding box center [475, 187] width 279 height 19
drag, startPoint x: 525, startPoint y: 187, endPoint x: 146, endPoint y: 192, distance: 378.7
click at [146, 192] on div "Redirect URL * Tag* ${click_command_ https://producten.makro.nl/shop/category/f…" at bounding box center [460, 185] width 718 height 80
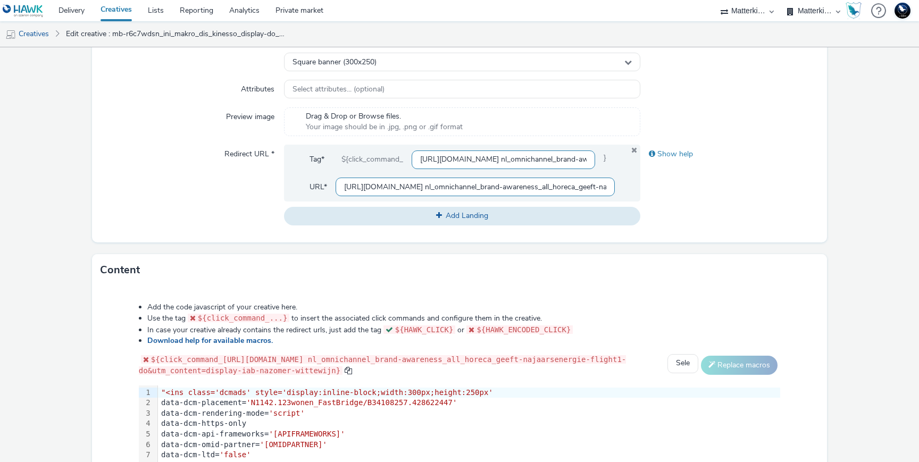
type input "https://producten.makro.nl/shop/category/food/dranken/wijn/wit?utm_source=paid&…"
click at [465, 157] on input "https://producten.makro.nl/shop/category/food/dranken/wijn/wit?utm_source=paid&…" at bounding box center [503, 160] width 183 height 19
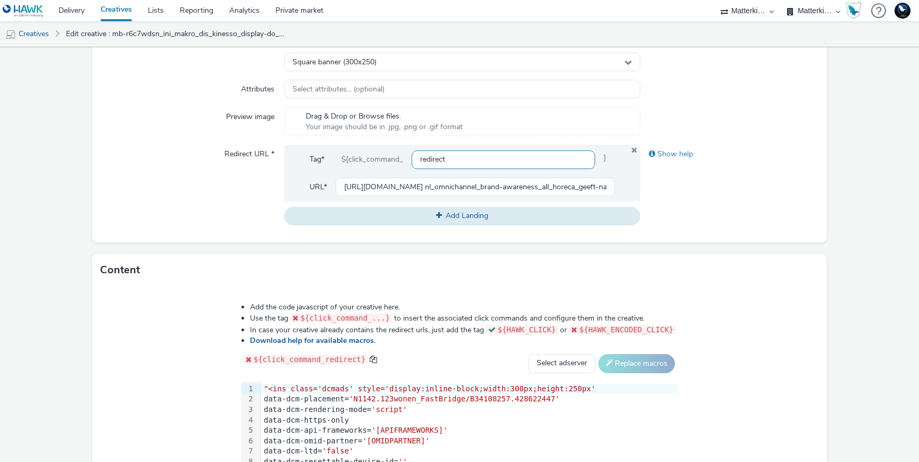
type input "redirect"
click at [713, 266] on div "Content" at bounding box center [459, 270] width 735 height 32
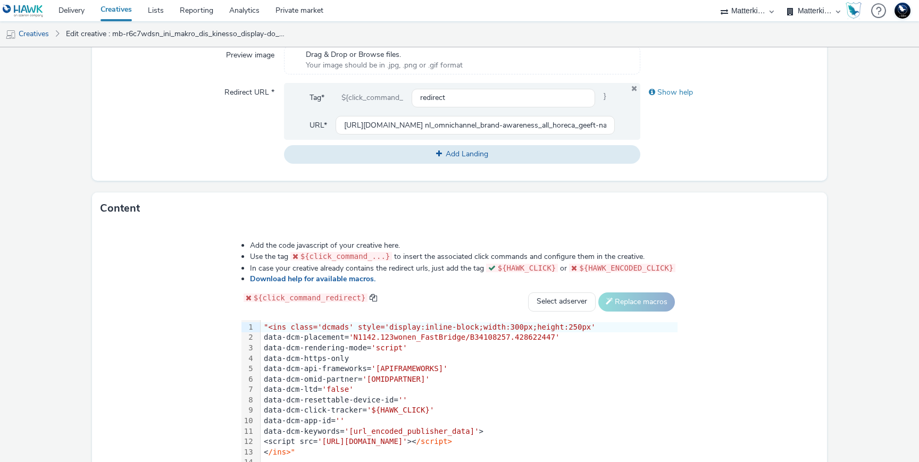
scroll to position [399, 0]
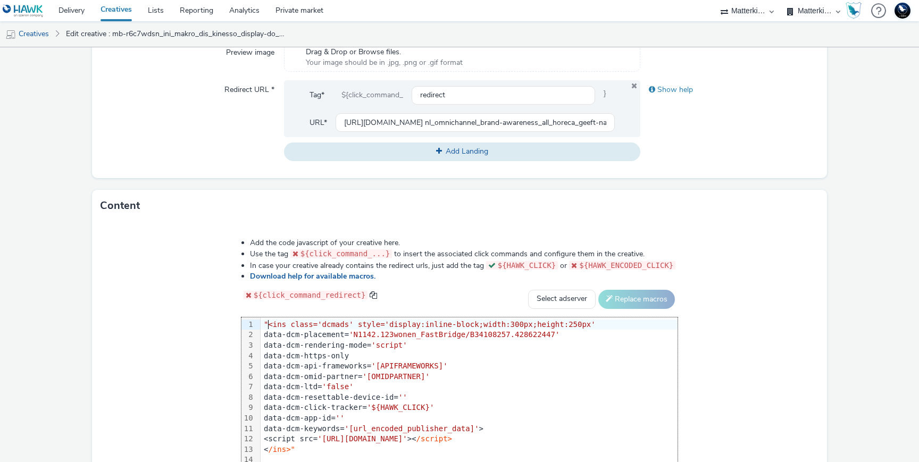
click at [267, 324] on span ""<ins class='dcmads' style='display:inline-block;width:300px;height:250px'" at bounding box center [430, 324] width 332 height 9
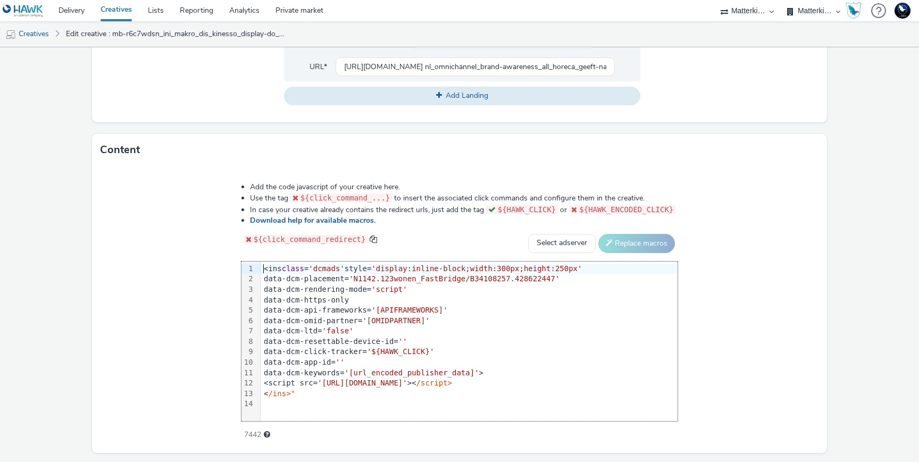
scroll to position [484, 0]
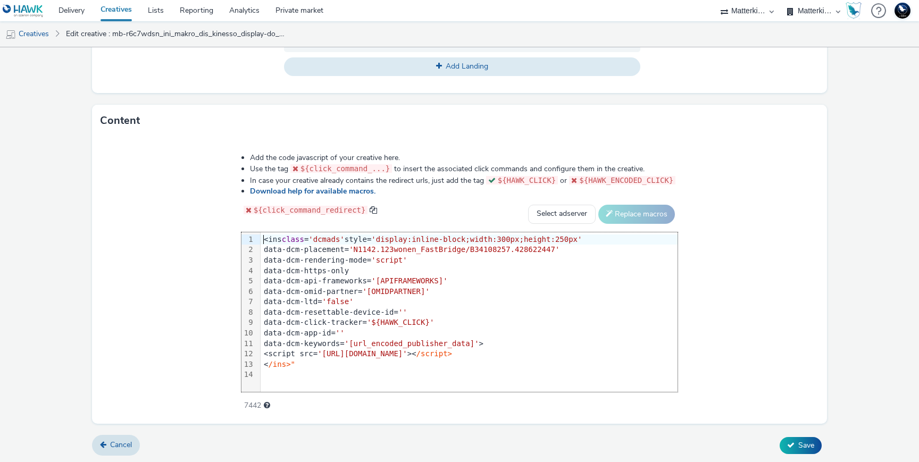
click at [298, 362] on div "< /ins>"" at bounding box center [469, 365] width 417 height 11
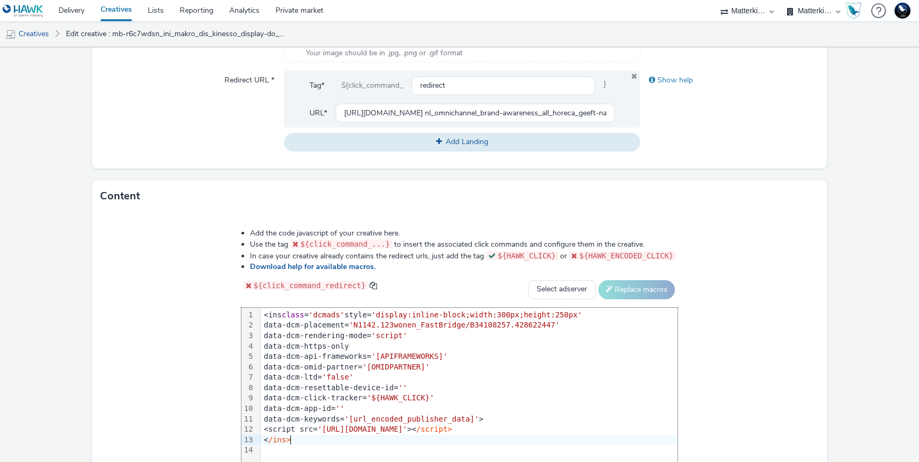
scroll to position [452, 0]
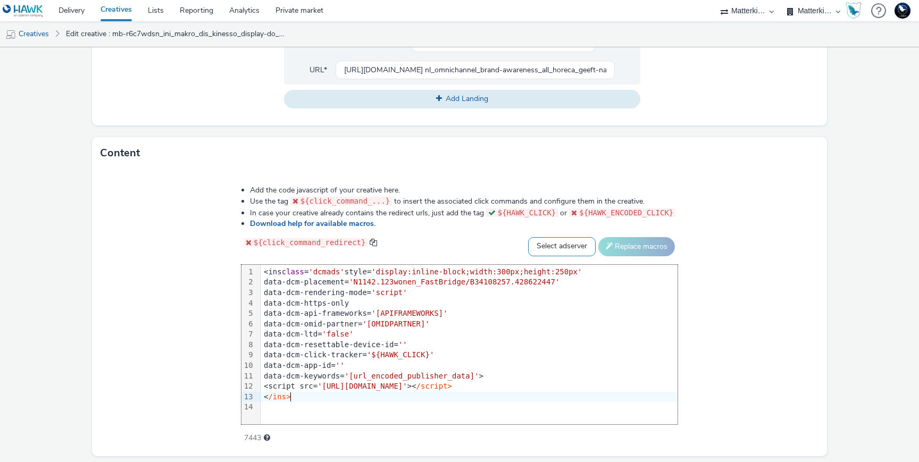
click at [571, 248] on select "Select adserver Sizmek DCM Adform Sting" at bounding box center [562, 246] width 68 height 19
select select "dcm"
click at [528, 237] on select "Select adserver Sizmek DCM Adform Sting" at bounding box center [562, 246] width 68 height 19
click at [624, 245] on button "Replace macros" at bounding box center [636, 246] width 77 height 19
click at [634, 242] on button "Replace macros" at bounding box center [636, 246] width 77 height 19
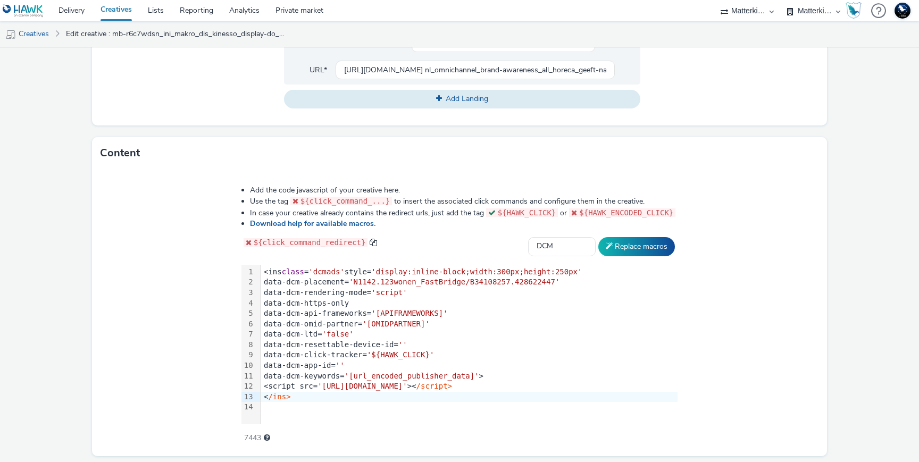
click at [417, 316] on span "'[APIFRAMEWORKS]'" at bounding box center [409, 313] width 76 height 9
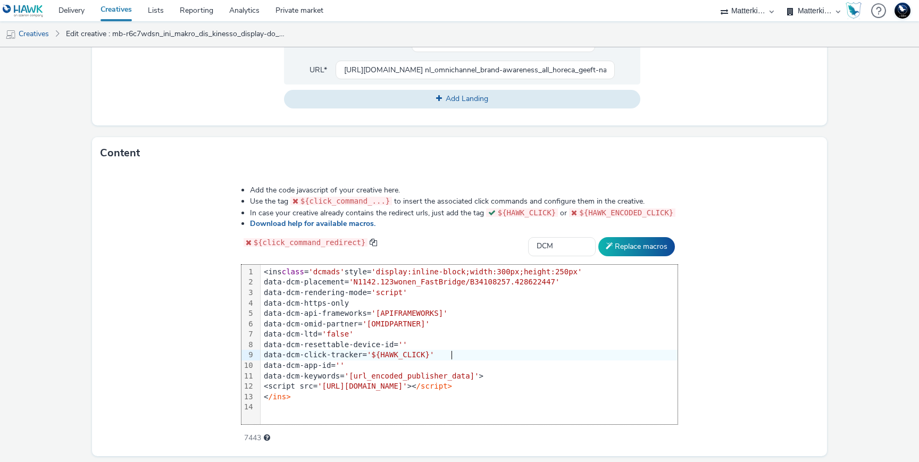
click at [532, 353] on div "data-dcm-click-tracker= '${HAWK_CLICK}'" at bounding box center [469, 355] width 417 height 11
click at [639, 247] on button "Replace macros" at bounding box center [636, 246] width 77 height 19
click at [341, 358] on div "data-dcm-click-tracker= '${HAWK_CLICK}'" at bounding box center [469, 355] width 417 height 11
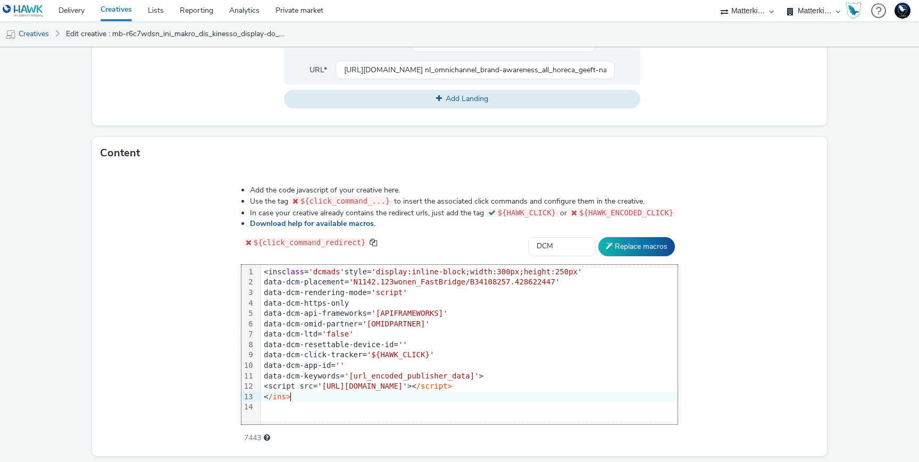
click at [366, 398] on div "< /ins>" at bounding box center [469, 397] width 417 height 11
click at [356, 398] on div "< /ins>" at bounding box center [469, 397] width 417 height 11
click at [266, 268] on div "<ins class = 'dcmads' style= 'display:inline-block;width:300px;height:250px'" at bounding box center [469, 272] width 417 height 11
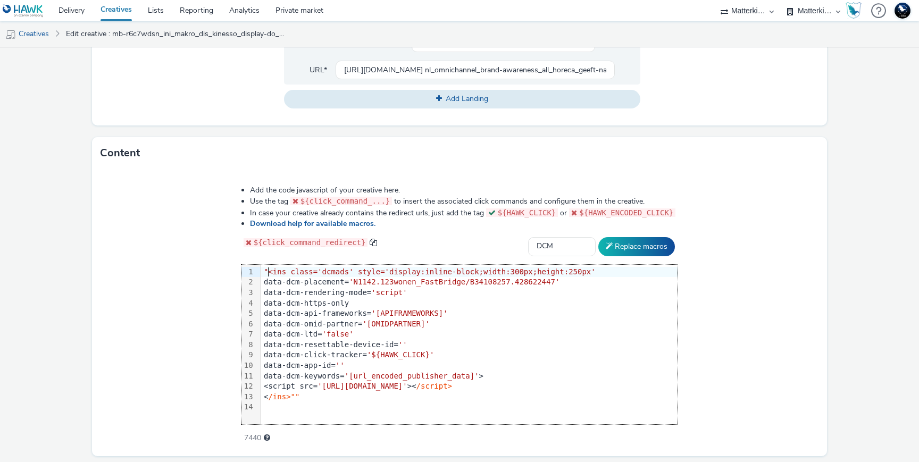
click at [591, 376] on div "data-dcm-keywords= '[url_encoded_publisher_data]' >" at bounding box center [469, 376] width 417 height 11
click at [350, 420] on div "99 1 2 3 4 5 6 7 8 9 10 11 12 13 14 › "<ins class='dcmads' style='display:inlin…" at bounding box center [459, 345] width 437 height 160
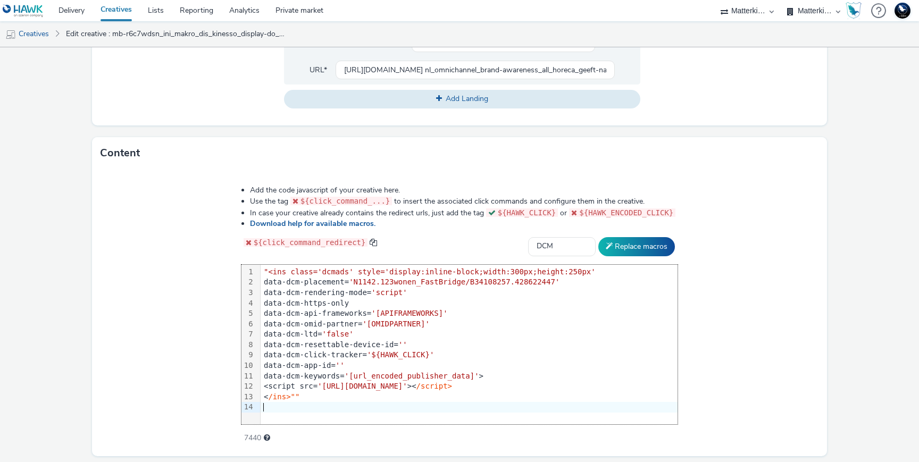
click at [350, 403] on div at bounding box center [469, 407] width 417 height 11
click at [346, 392] on div "< /ins>""" at bounding box center [469, 397] width 417 height 11
click at [477, 396] on div "< /ins>"" at bounding box center [469, 397] width 417 height 11
click at [566, 288] on div "data-dcm-rendering-mode= 'script'" at bounding box center [469, 293] width 417 height 11
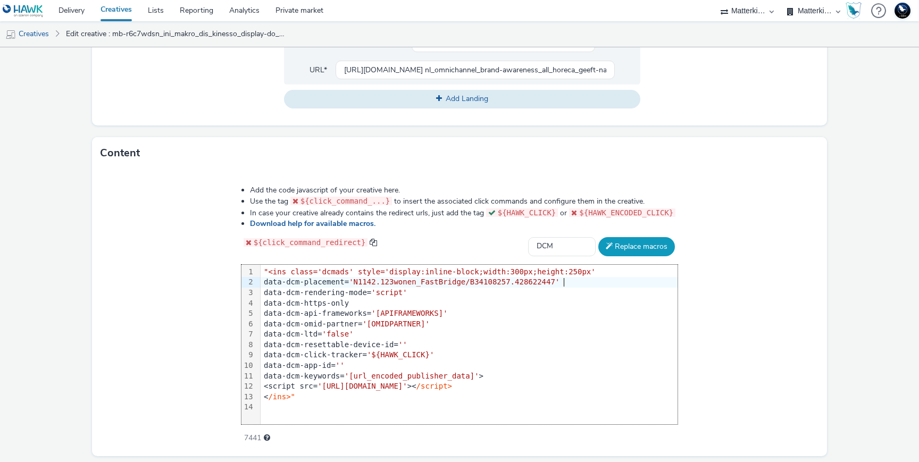
click at [620, 246] on button "Replace macros" at bounding box center [636, 246] width 77 height 19
click at [270, 271] on span ""<ins class='dcmads' style='display:inline-block;width:300px;height:250px'" at bounding box center [430, 272] width 332 height 9
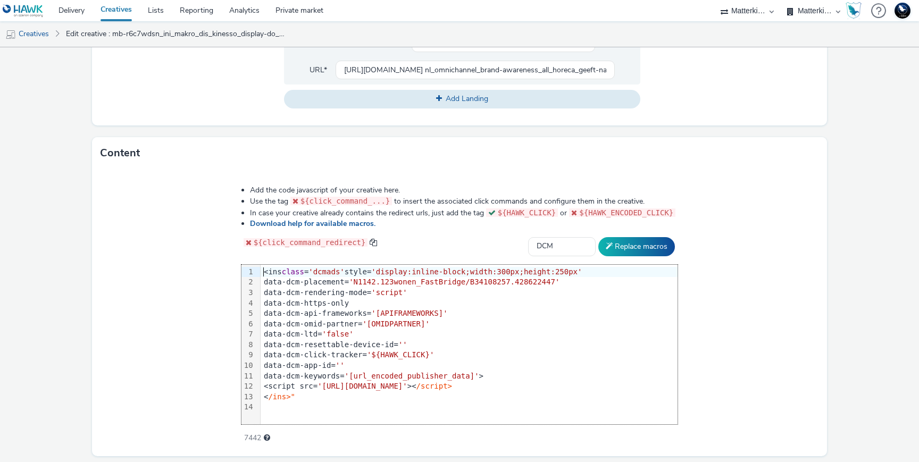
click at [313, 396] on div "< /ins>"" at bounding box center [469, 397] width 417 height 11
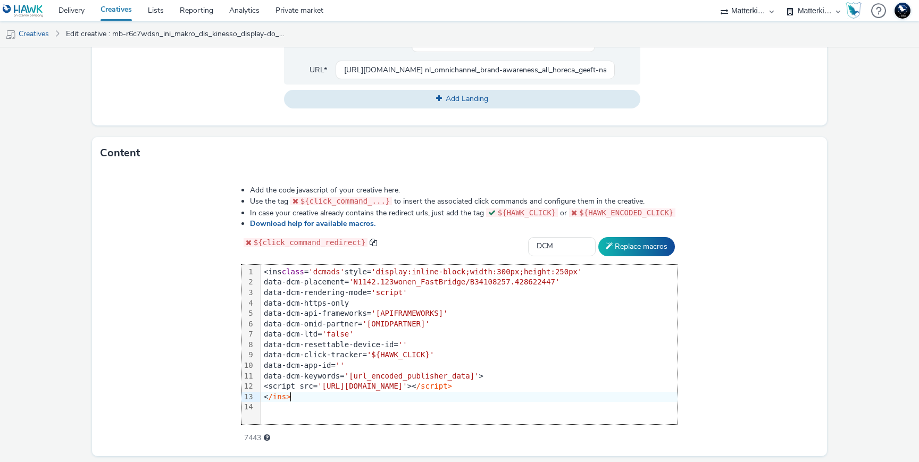
click at [559, 284] on span "'N1142.123wonen_FastBridge/B34108257.428622447'" at bounding box center [454, 282] width 211 height 9
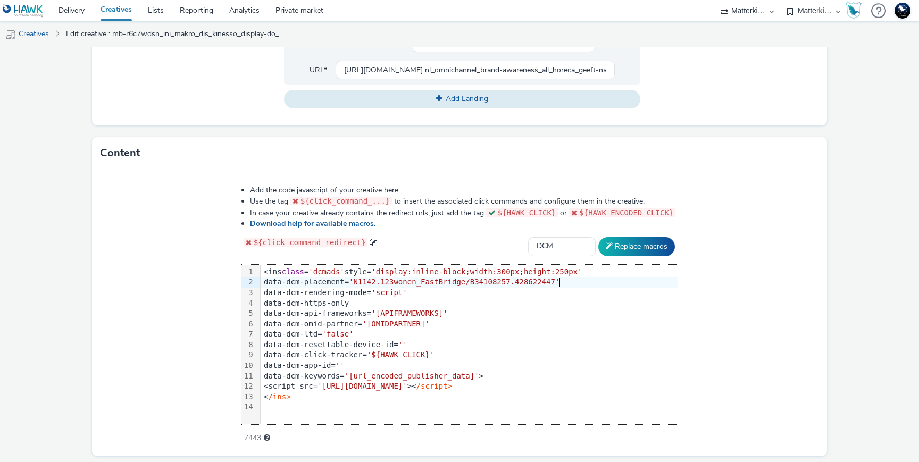
scroll to position [484, 0]
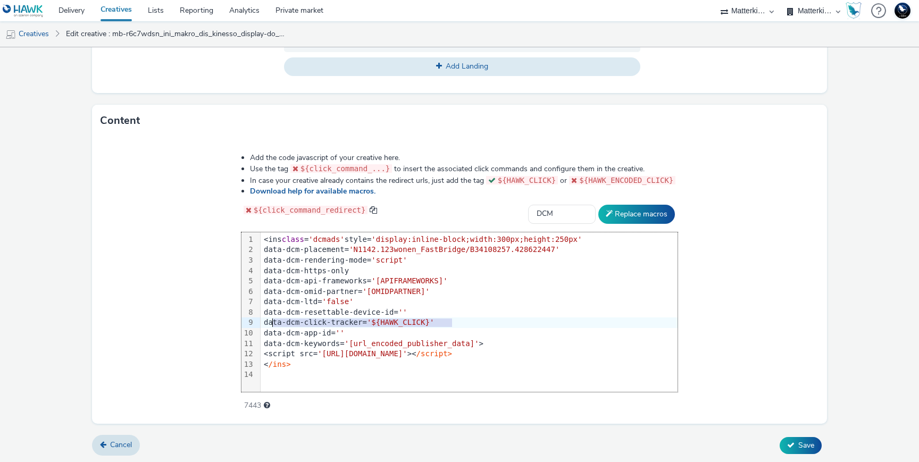
drag, startPoint x: 490, startPoint y: 320, endPoint x: 273, endPoint y: 316, distance: 216.5
click at [273, 318] on div "data-dcm-click-tracker= '${HAWK_CLICK}'" at bounding box center [469, 323] width 417 height 11
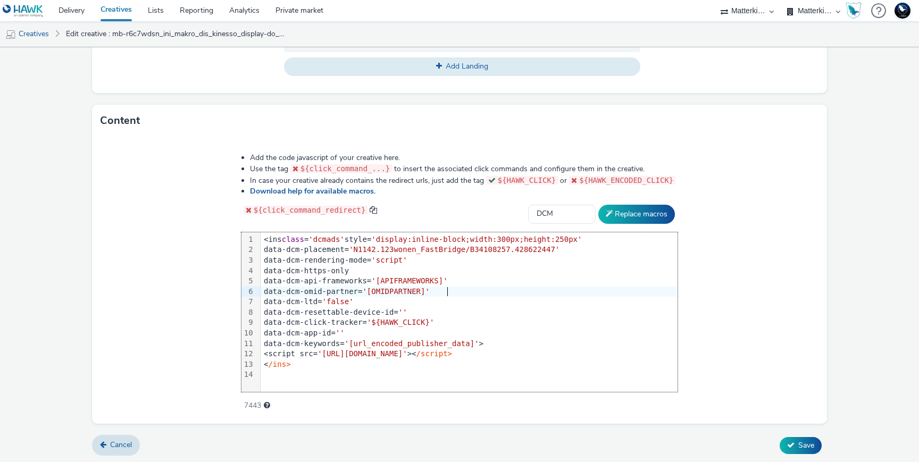
click at [580, 295] on div "data-dcm-omid-partner= '[OMIDPARTNER]'" at bounding box center [469, 292] width 417 height 11
click at [791, 356] on div "Add the code javascript of your creative here. Use the tag ${click_command_...}…" at bounding box center [459, 280] width 735 height 287
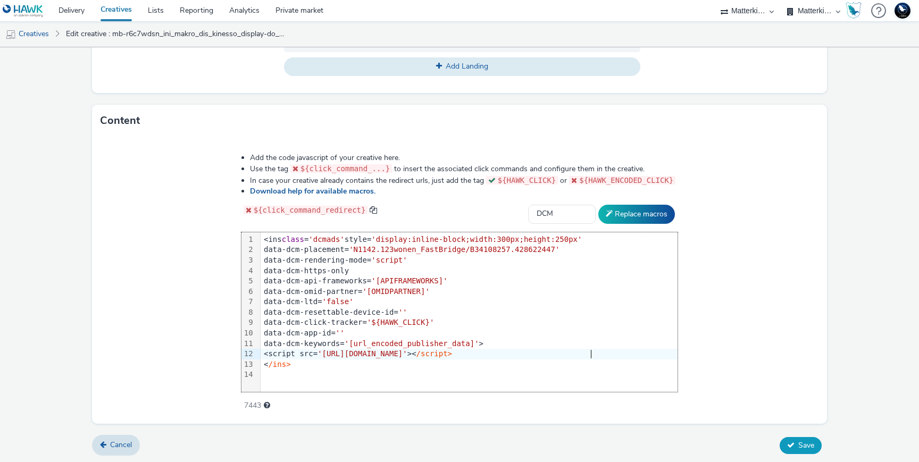
click at [807, 440] on span "Save" at bounding box center [806, 445] width 16 height 10
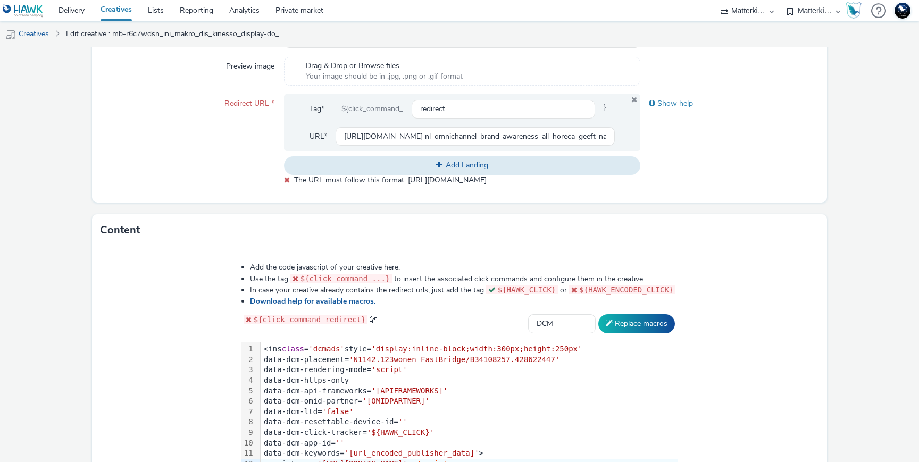
scroll to position [370, 0]
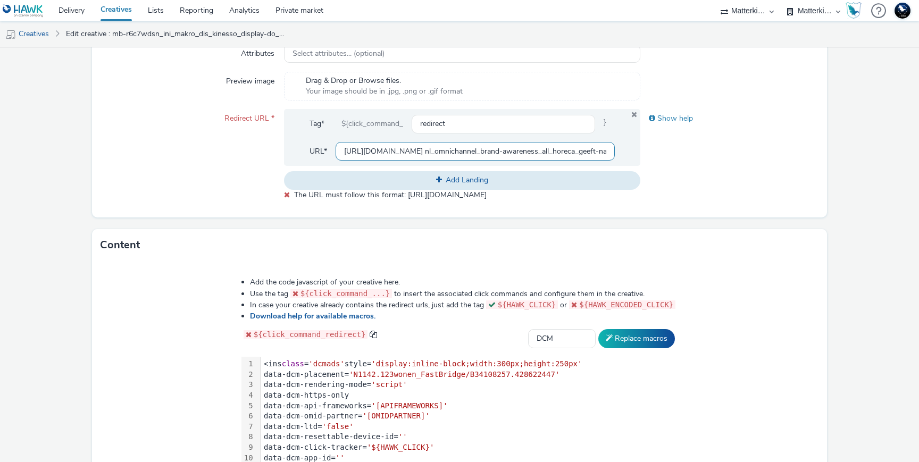
click at [536, 146] on input "https://producten.makro.nl/shop/category/food/dranken/wijn/wit?utm_source=paid&…" at bounding box center [475, 151] width 279 height 19
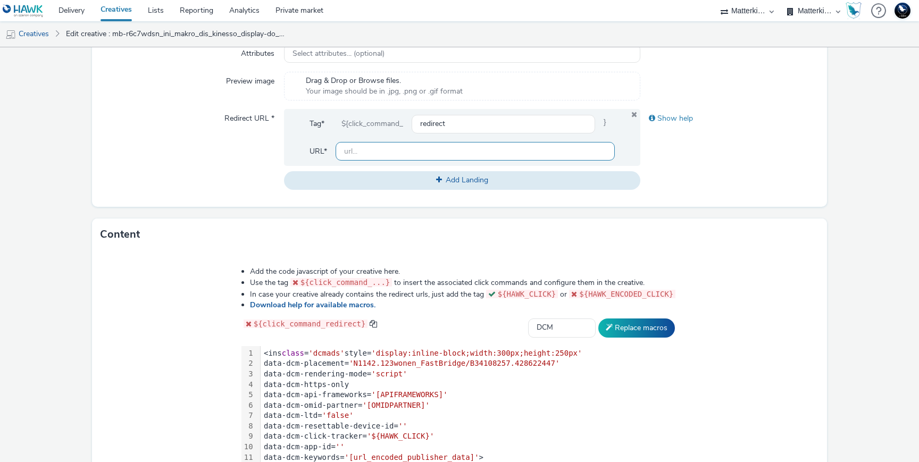
paste input "https://producten.makro.nl"
type input "https://producten.makro.nl"
click at [791, 181] on div "Show help" at bounding box center [729, 149] width 178 height 80
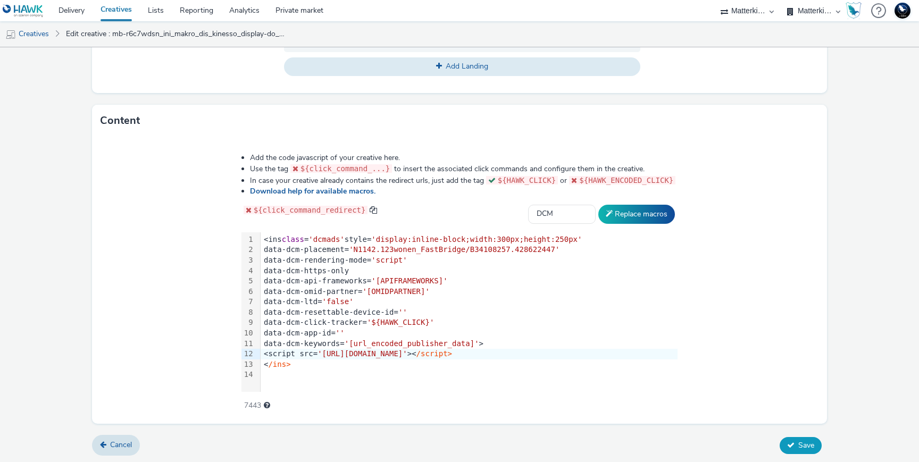
click at [792, 441] on icon at bounding box center [790, 444] width 7 height 7
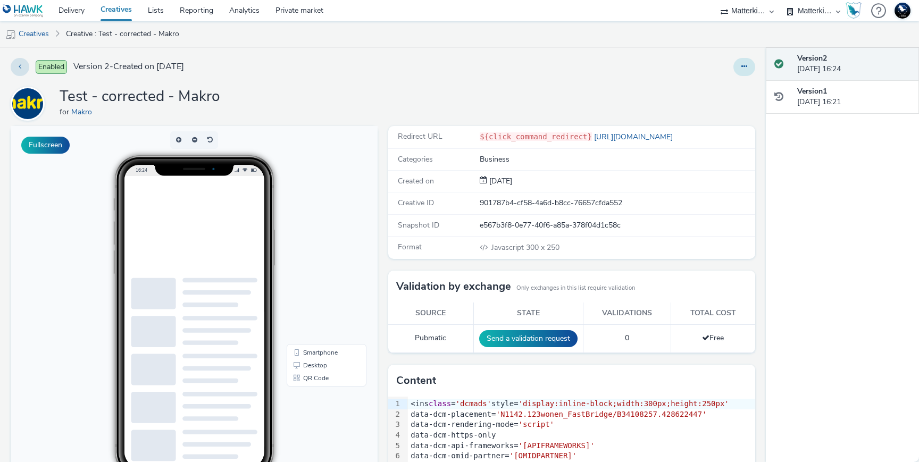
click at [740, 68] on button at bounding box center [744, 67] width 22 height 18
click at [721, 90] on link "Edit" at bounding box center [715, 88] width 80 height 21
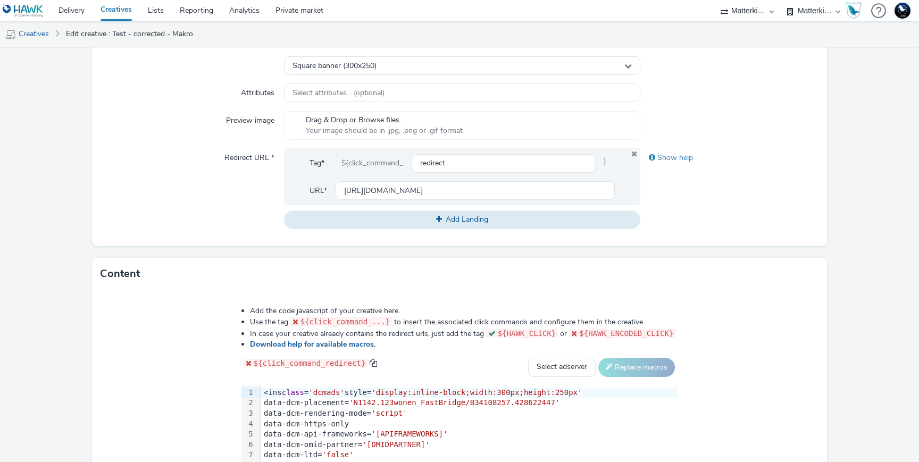
scroll to position [484, 0]
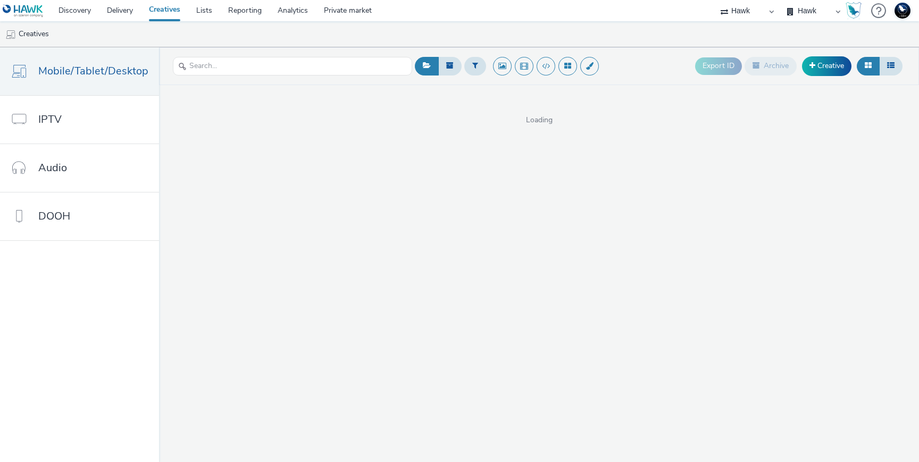
select select "11a7df10-284f-415c-b52a-427acf4c31ae"
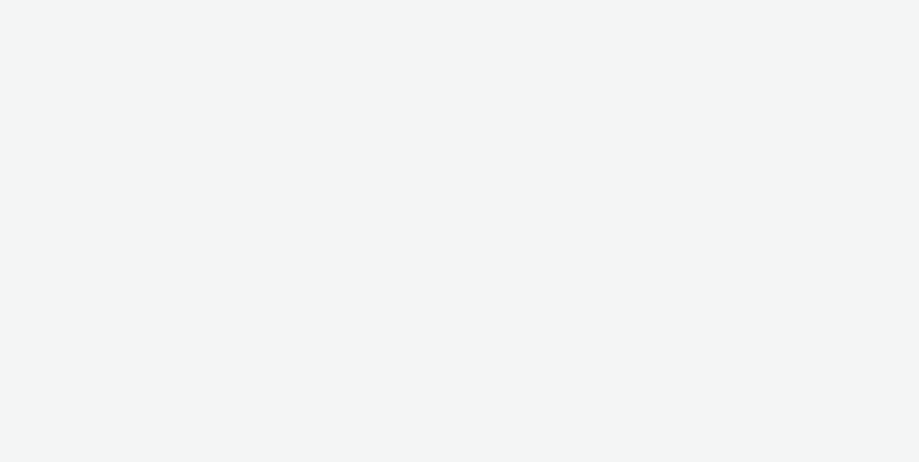
select select "11a7df10-284f-415c-b52a-427acf4c31ae"
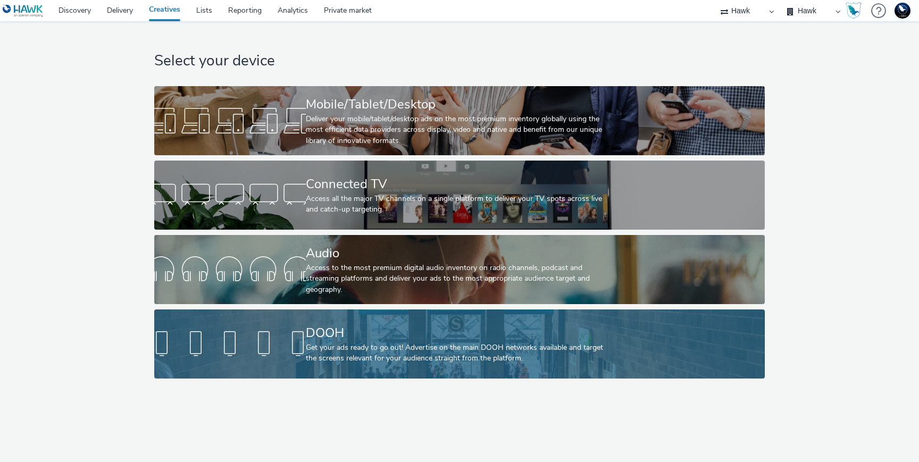
click at [439, 336] on div "DOOH" at bounding box center [457, 333] width 303 height 19
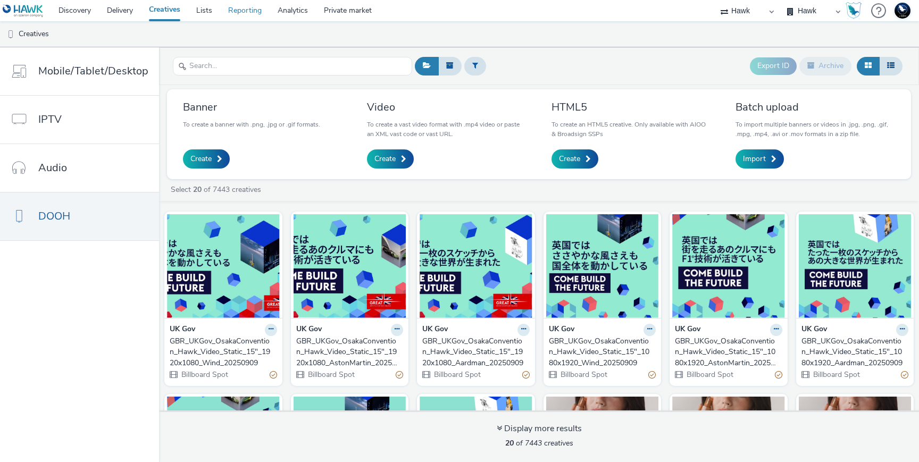
click at [239, 7] on link "Reporting" at bounding box center [244, 10] width 49 height 21
